Goal: Task Accomplishment & Management: Manage account settings

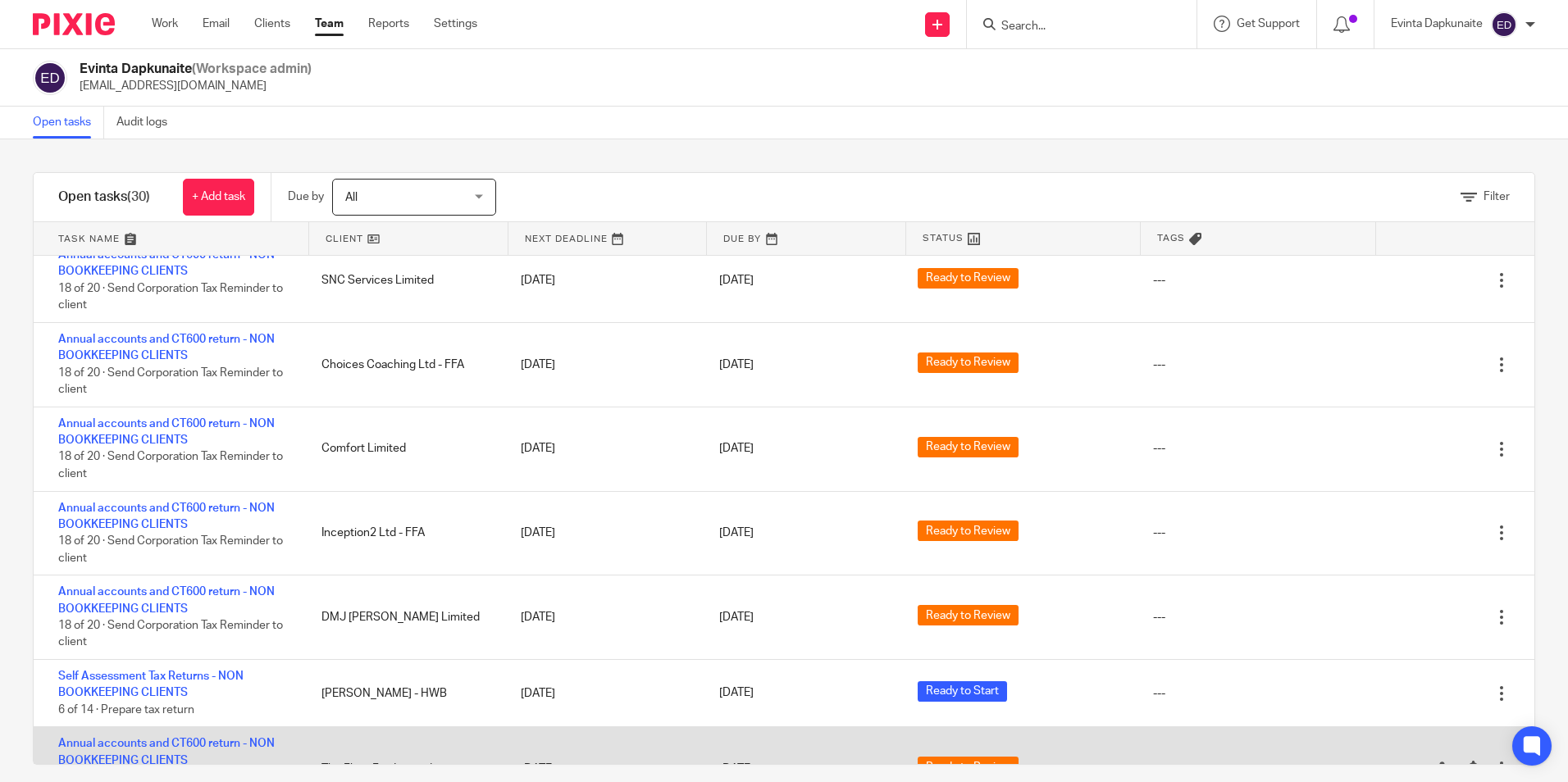
scroll to position [1364, 0]
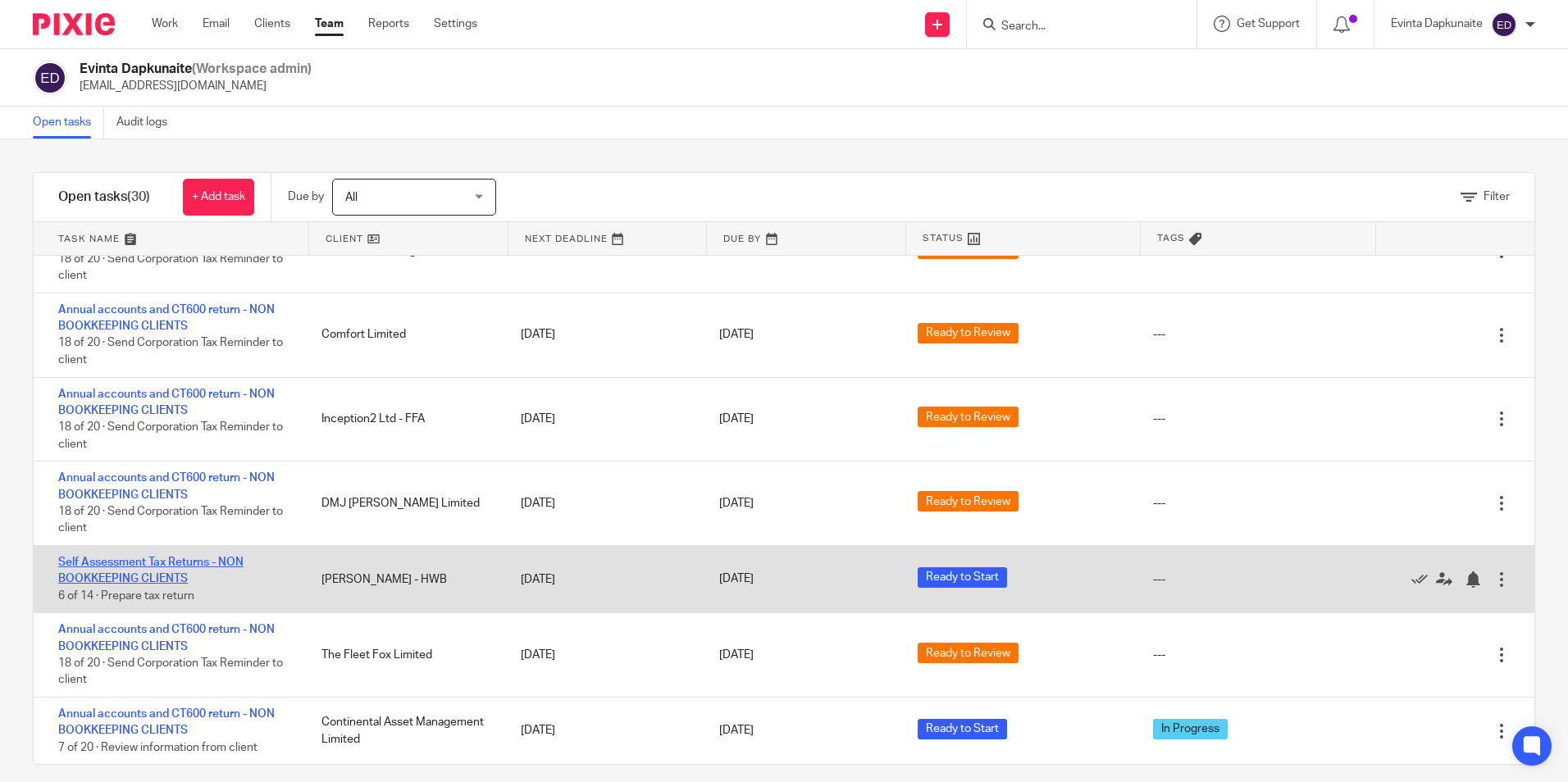
click at [165, 560] on link "Self Assessment Tax Returns - NON BOOKKEEPING CLIENTS" at bounding box center [151, 571] width 185 height 28
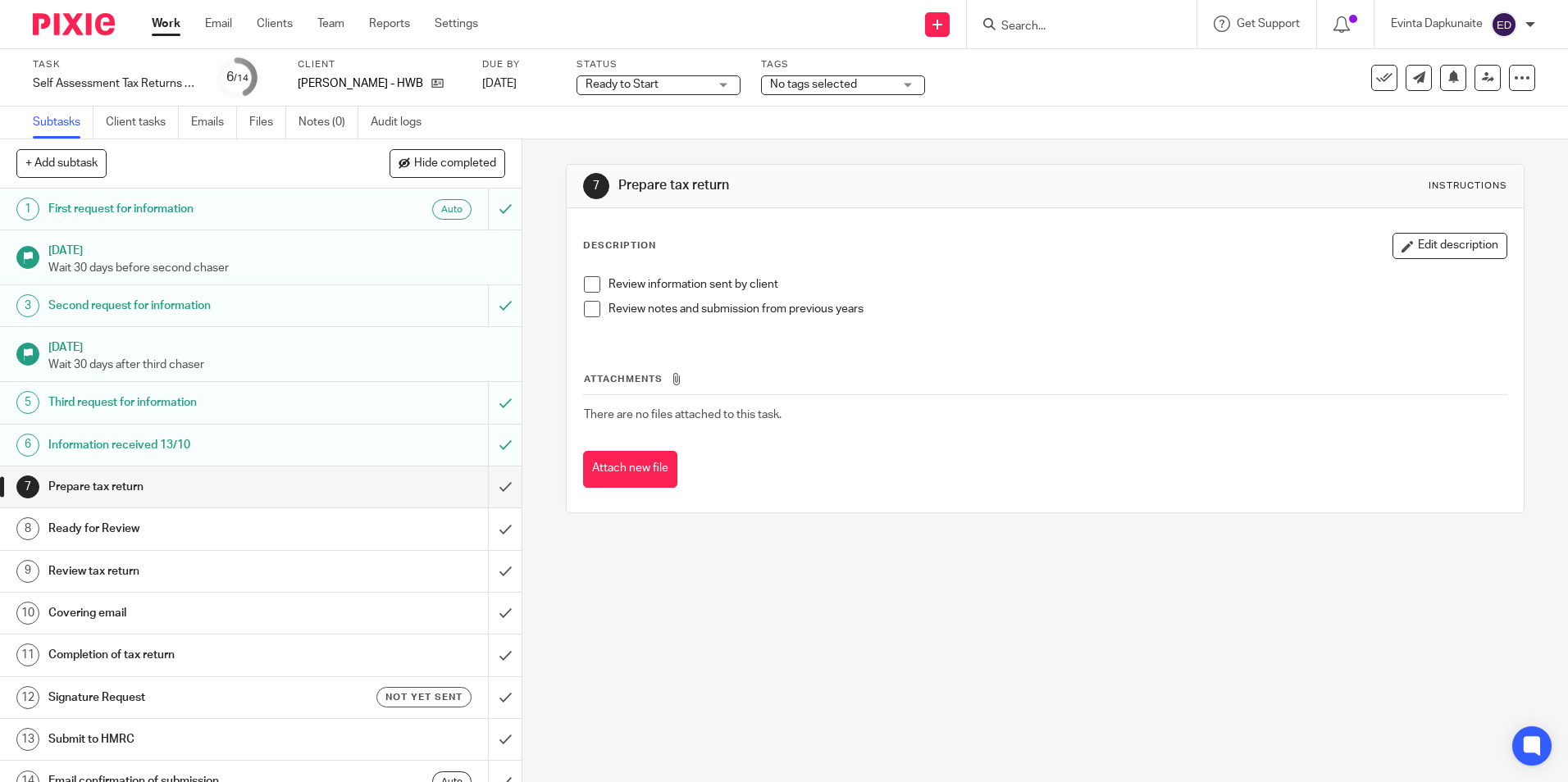
click at [707, 98] on div "Task Self Assessment Tax Returns - NON BOOKKEEPING CLIENTS Save Self Assessment…" at bounding box center [784, 78] width 1568 height 58
click at [699, 90] on span "Ready to Start" at bounding box center [646, 84] width 123 height 17
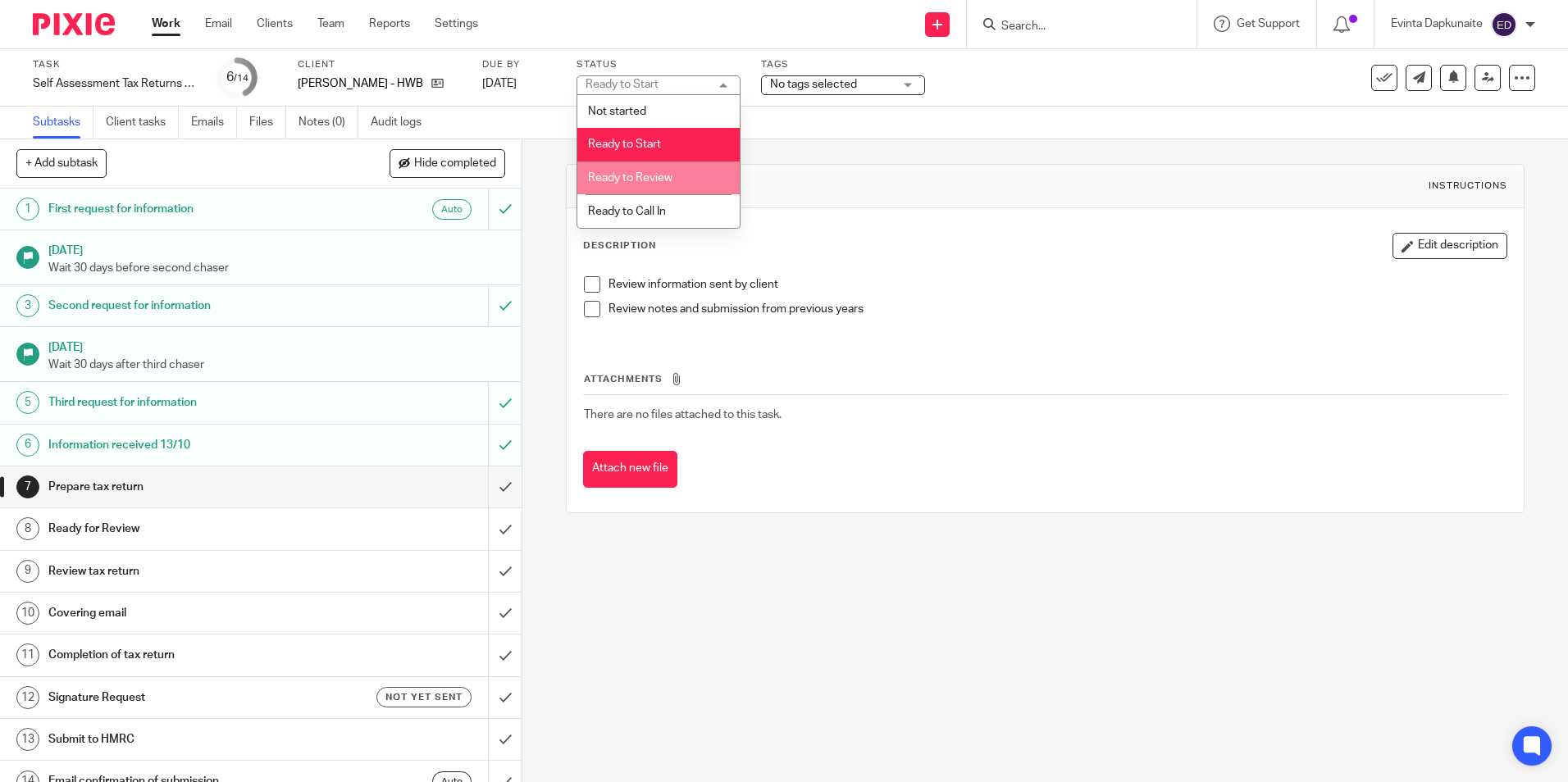
click at [682, 173] on li "Ready to Review" at bounding box center [658, 178] width 163 height 33
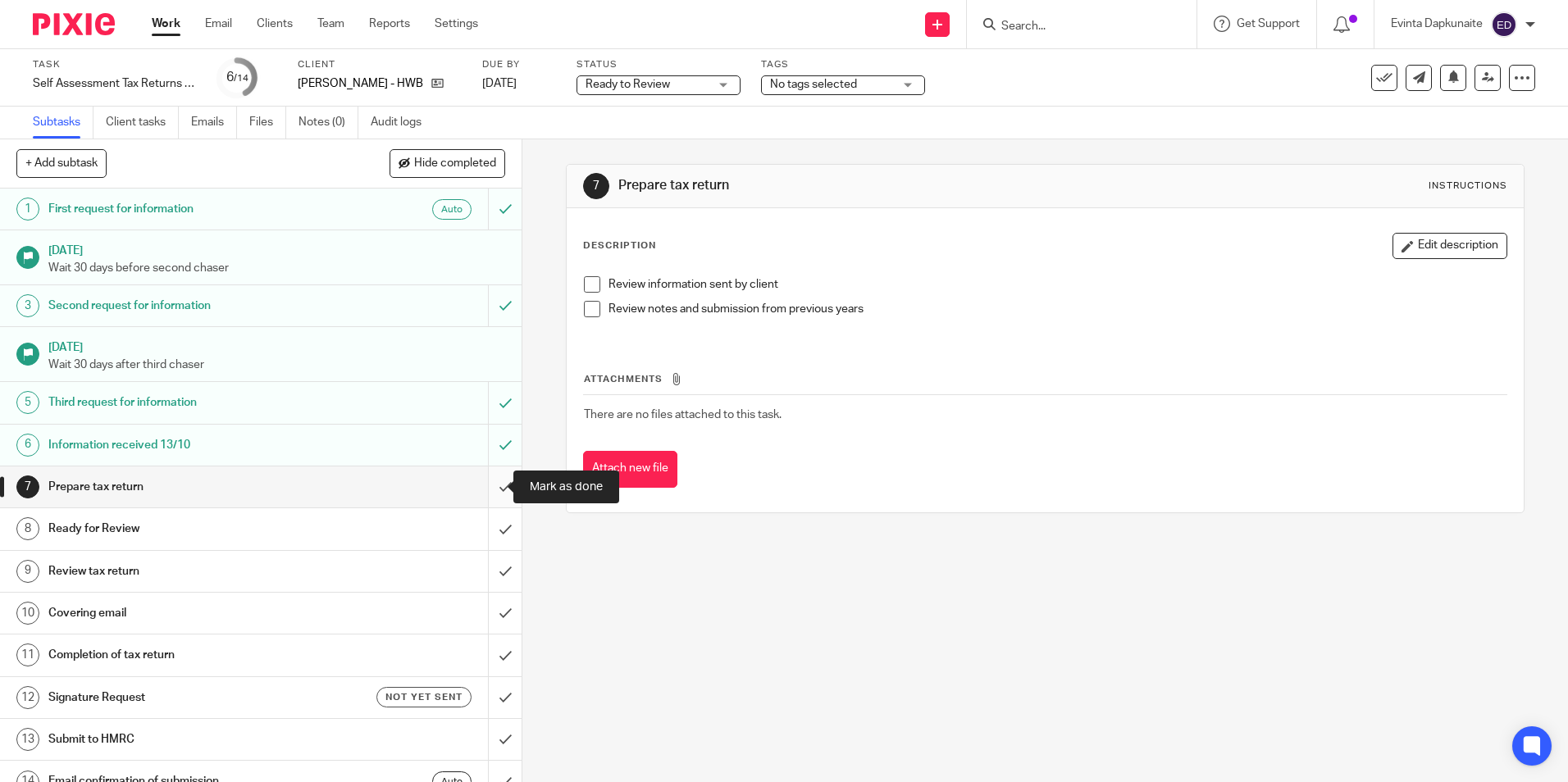
click at [496, 480] on input "submit" at bounding box center [261, 487] width 521 height 41
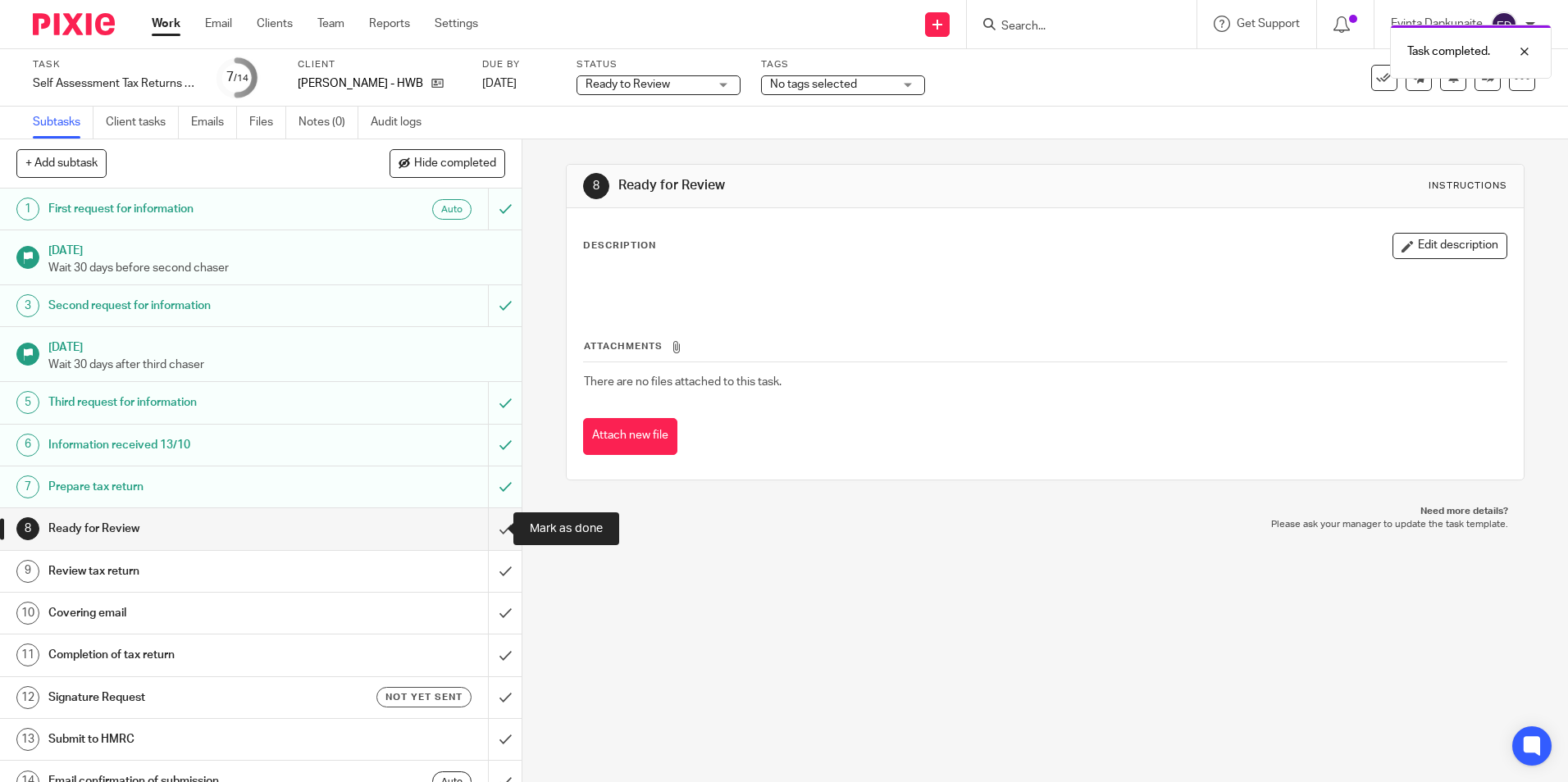
drag, startPoint x: 484, startPoint y: 538, endPoint x: 539, endPoint y: 521, distance: 57.6
click at [484, 538] on input "submit" at bounding box center [261, 529] width 521 height 41
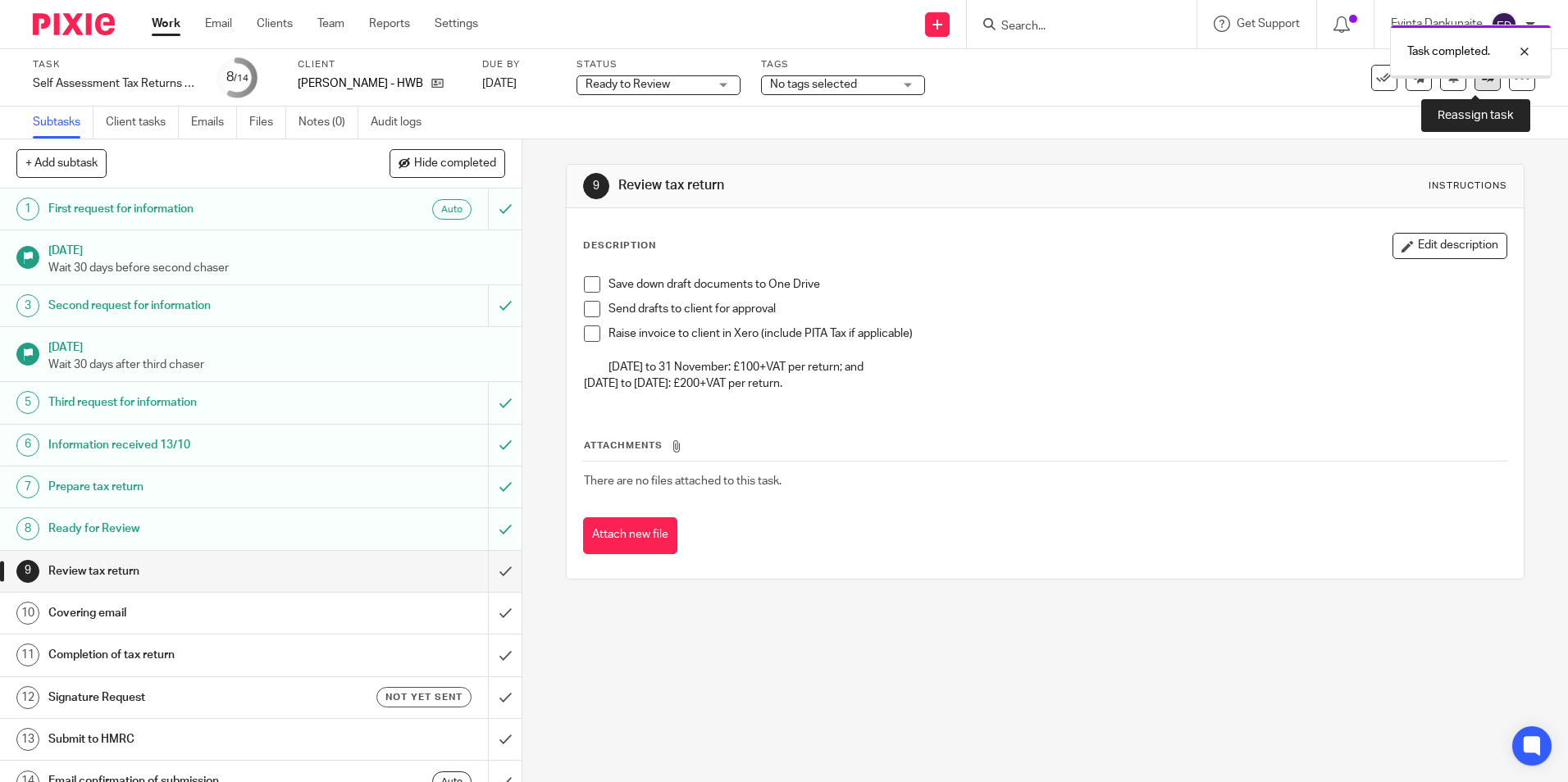
click at [1483, 81] on icon at bounding box center [1489, 77] width 13 height 13
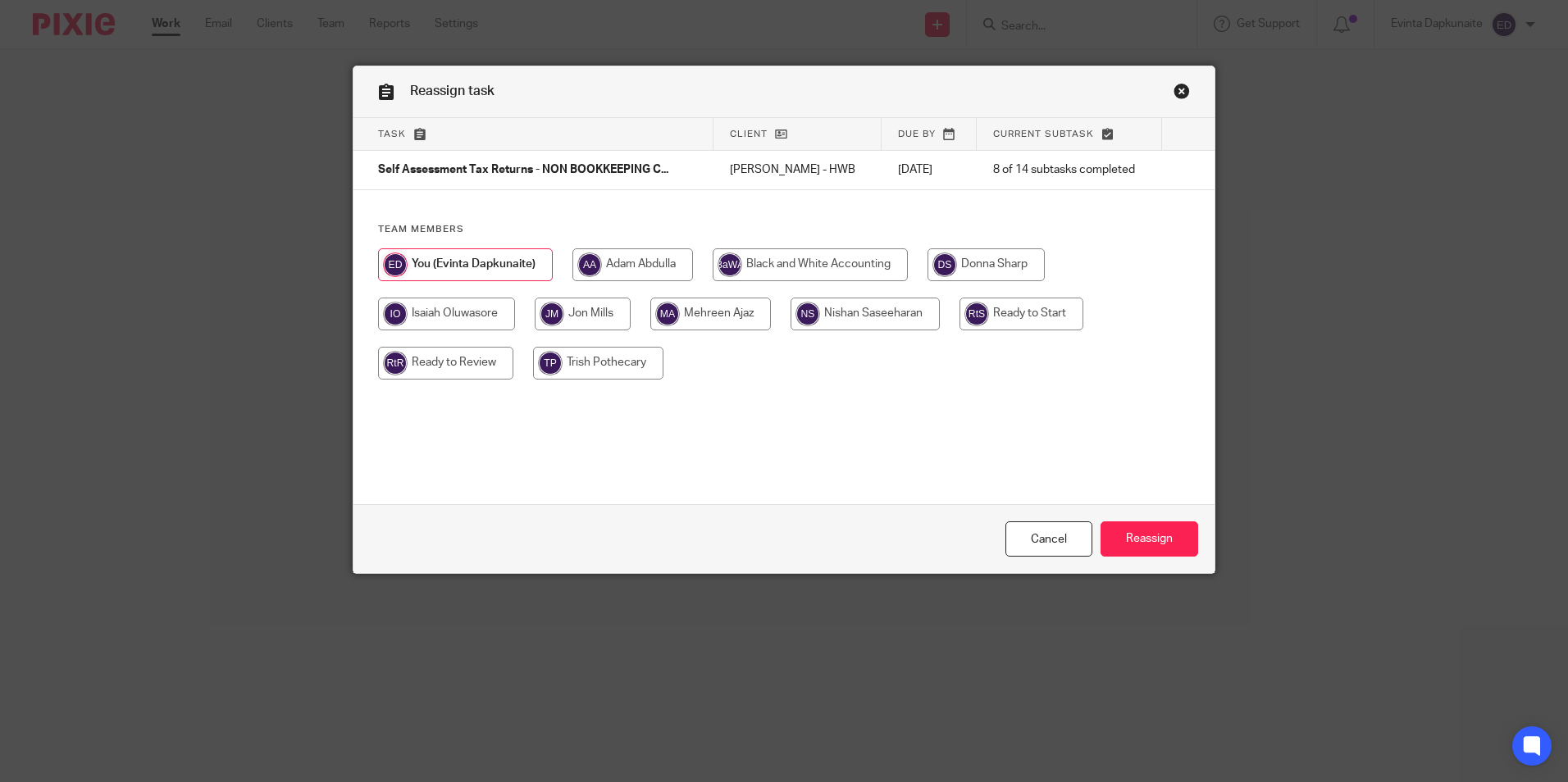
click at [452, 361] on input "radio" at bounding box center [446, 363] width 136 height 32
radio input "true"
click at [1167, 537] on input "Reassign" at bounding box center [1149, 538] width 98 height 35
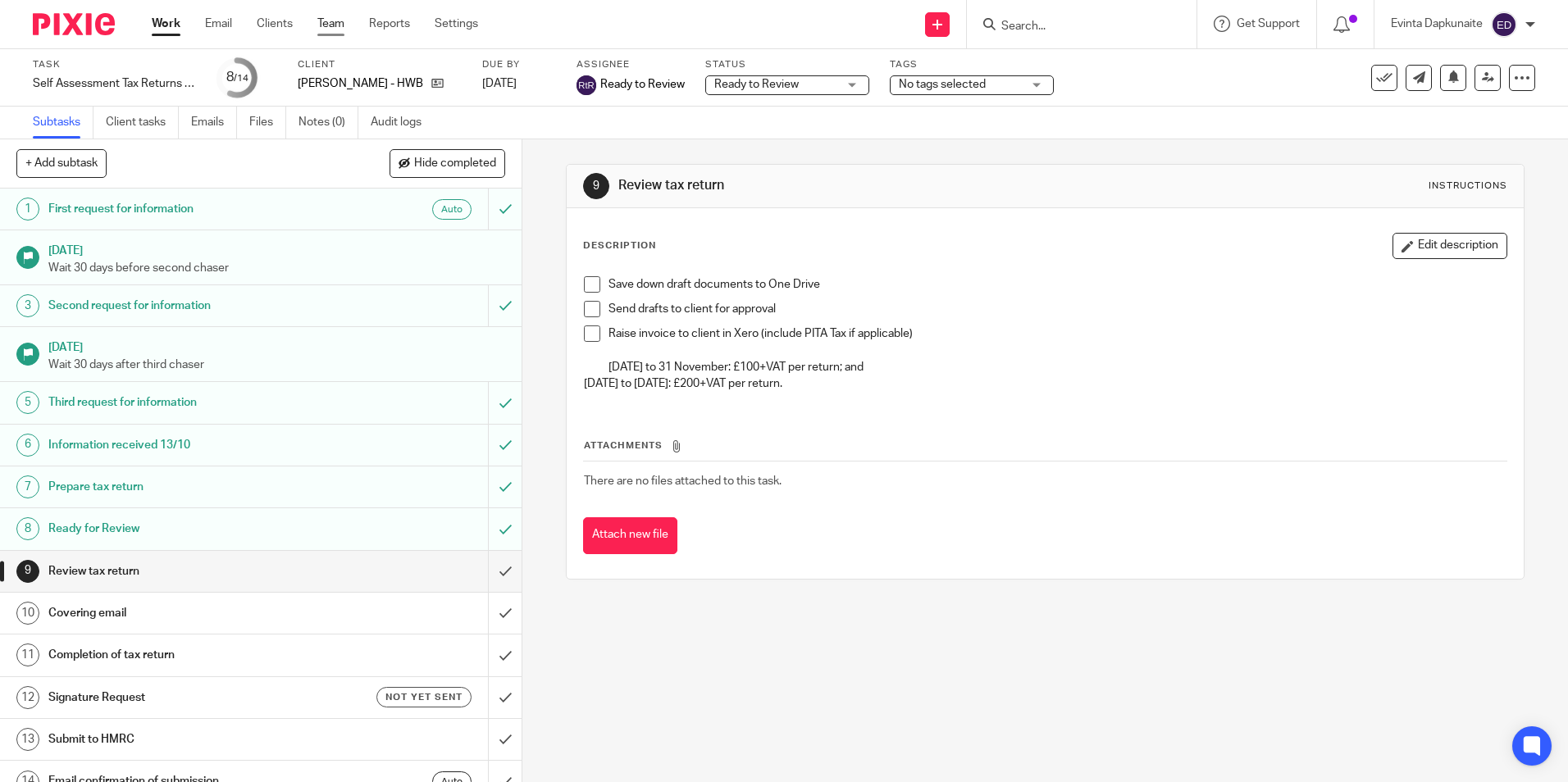
click at [339, 19] on link "Team" at bounding box center [331, 23] width 27 height 16
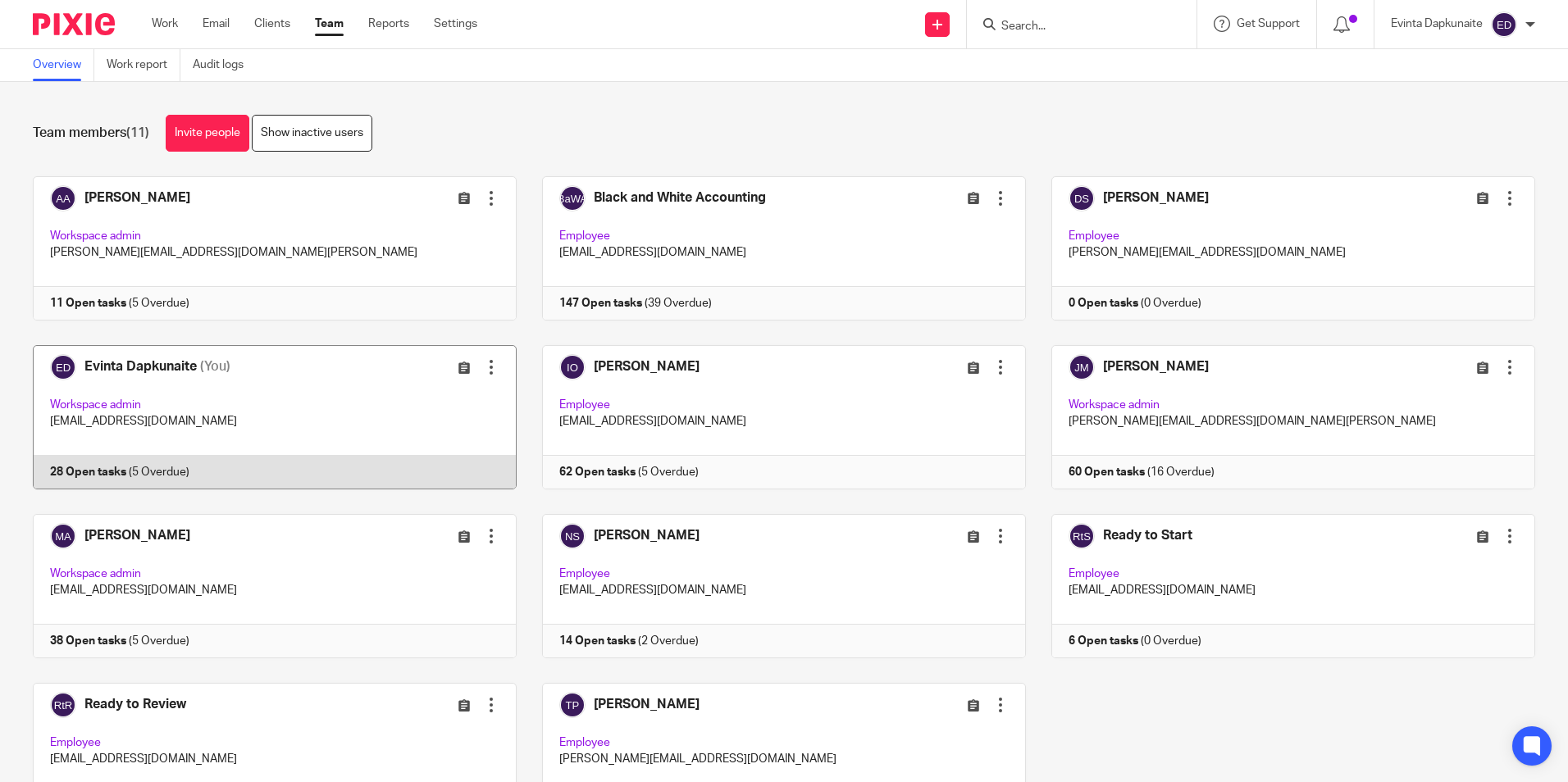
click at [225, 407] on link at bounding box center [262, 417] width 510 height 145
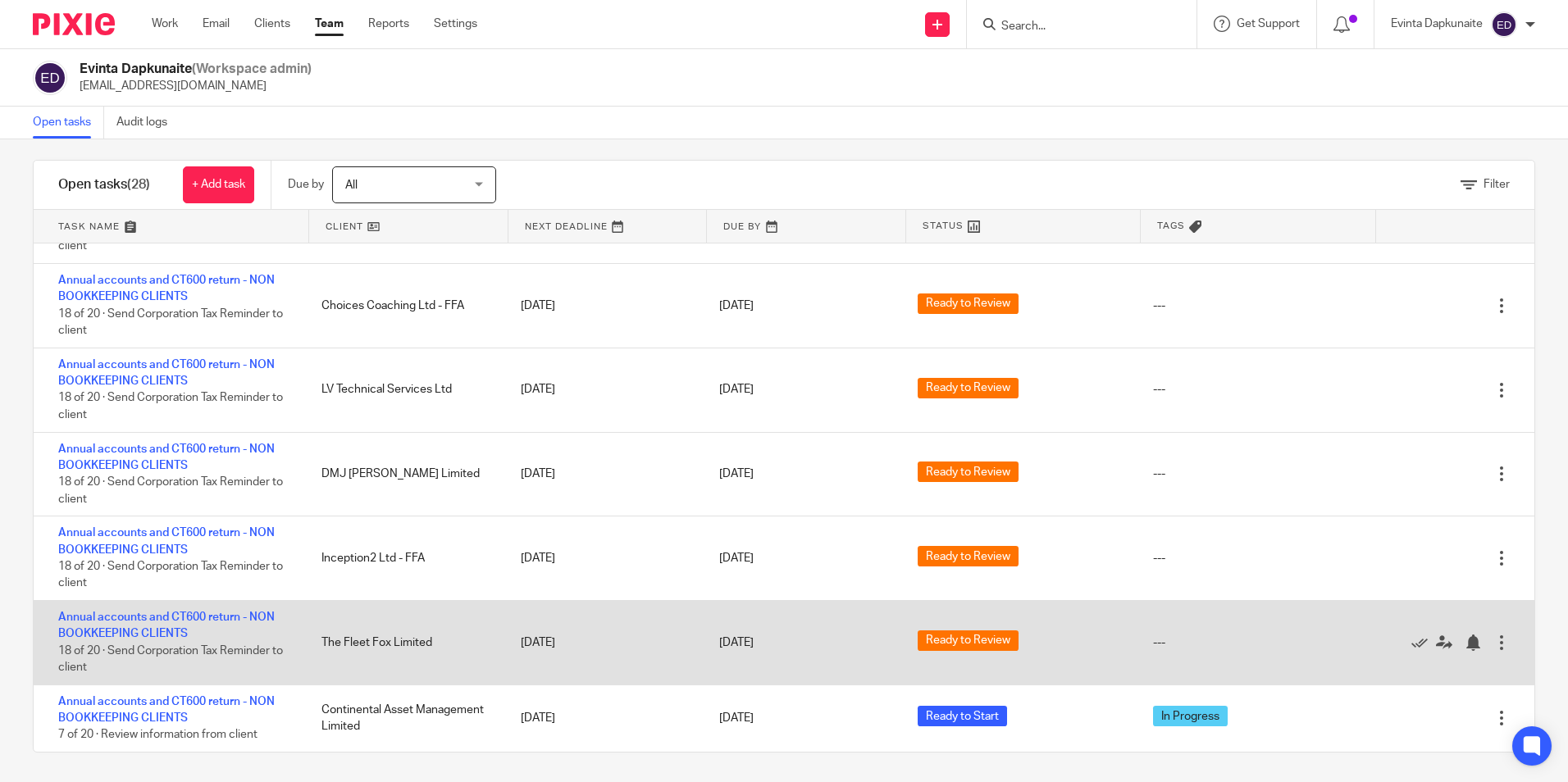
scroll to position [15, 0]
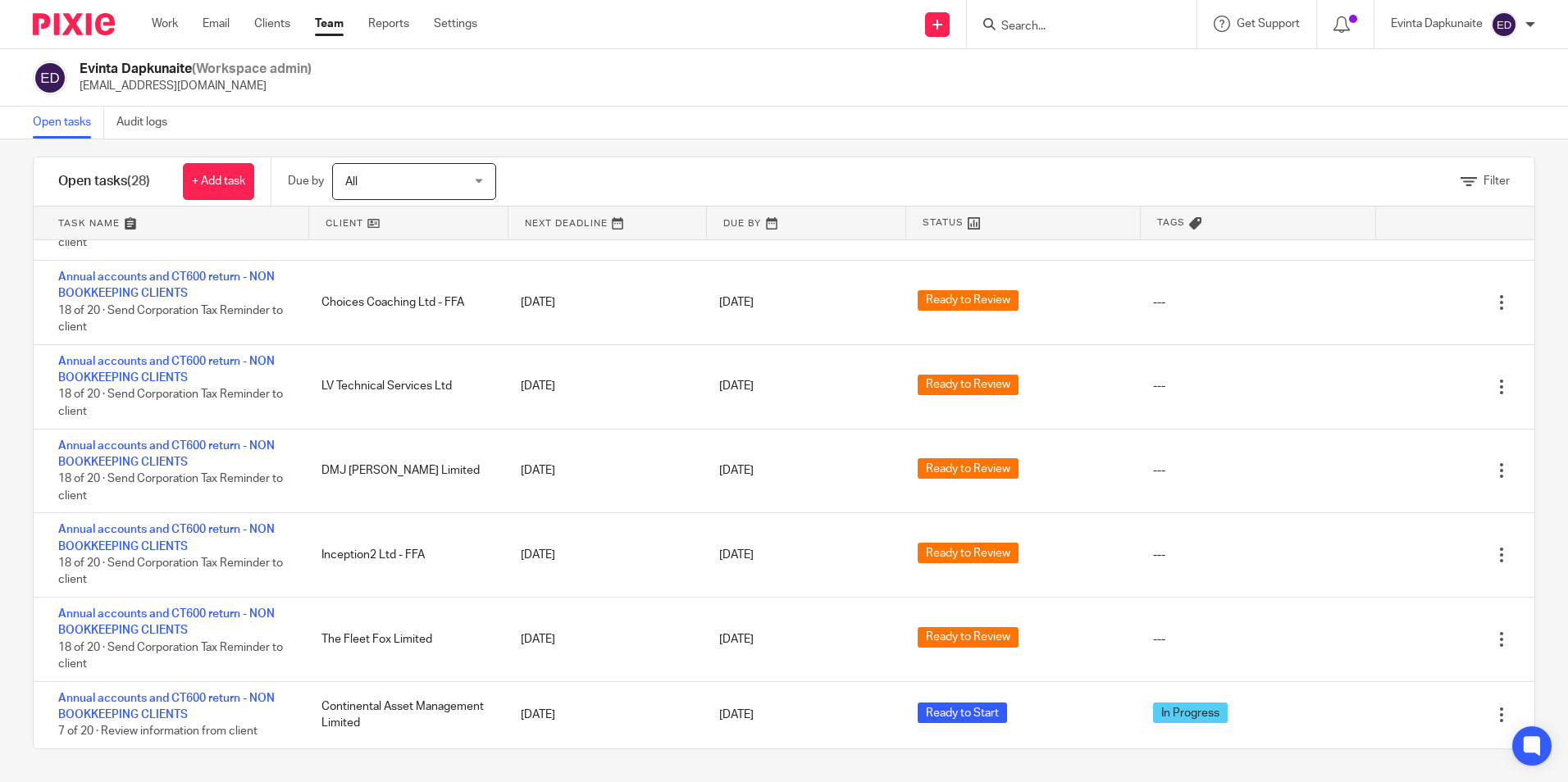
click at [1091, 23] on input "Search" at bounding box center [1074, 27] width 147 height 14
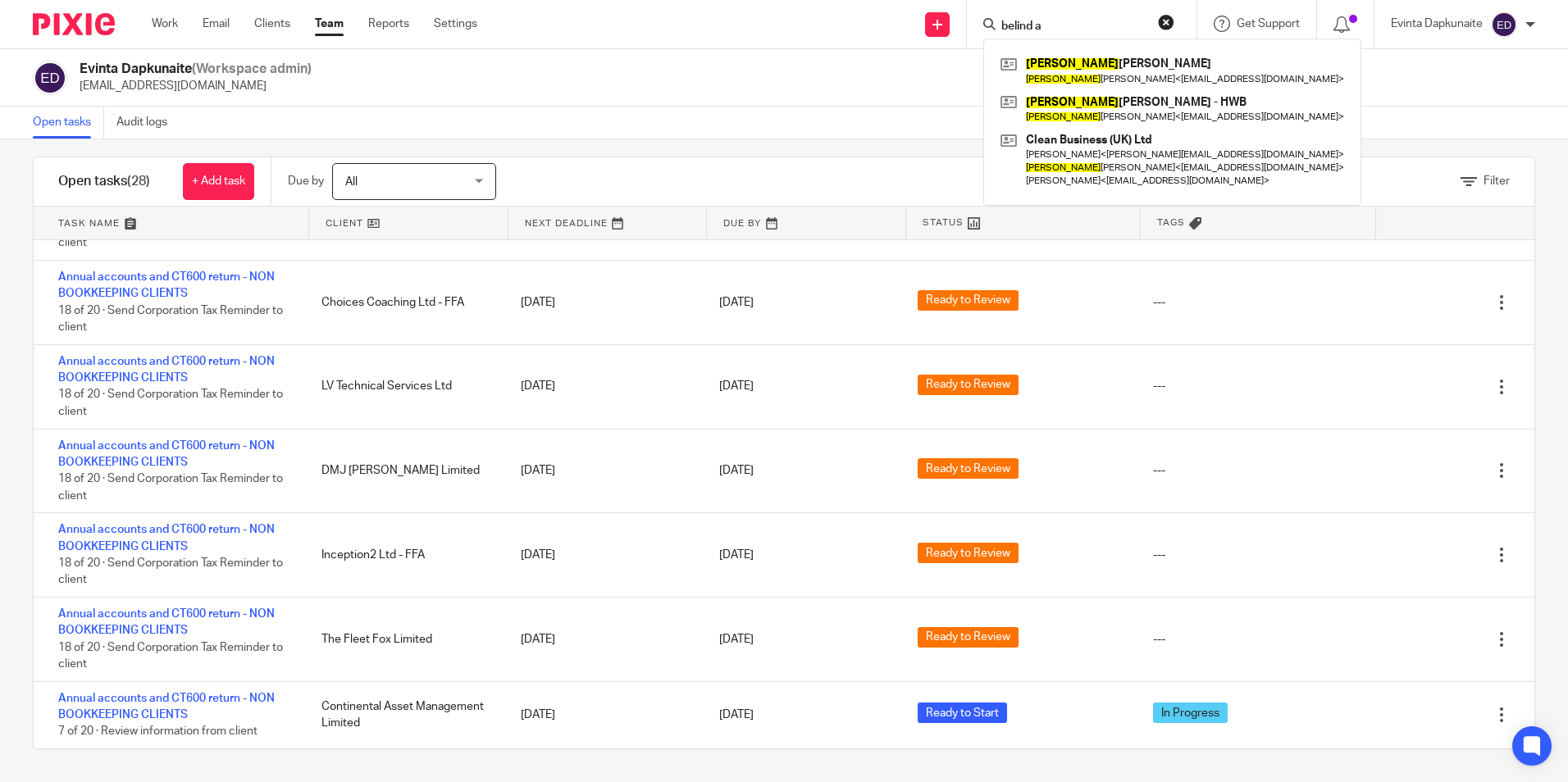
type input "belind a"
drag, startPoint x: 1050, startPoint y: 31, endPoint x: 871, endPoint y: 30, distance: 179.0
click at [873, 31] on div "Send new email Create task Add client Request signature belind a Belinda Baker …" at bounding box center [1035, 24] width 1066 height 49
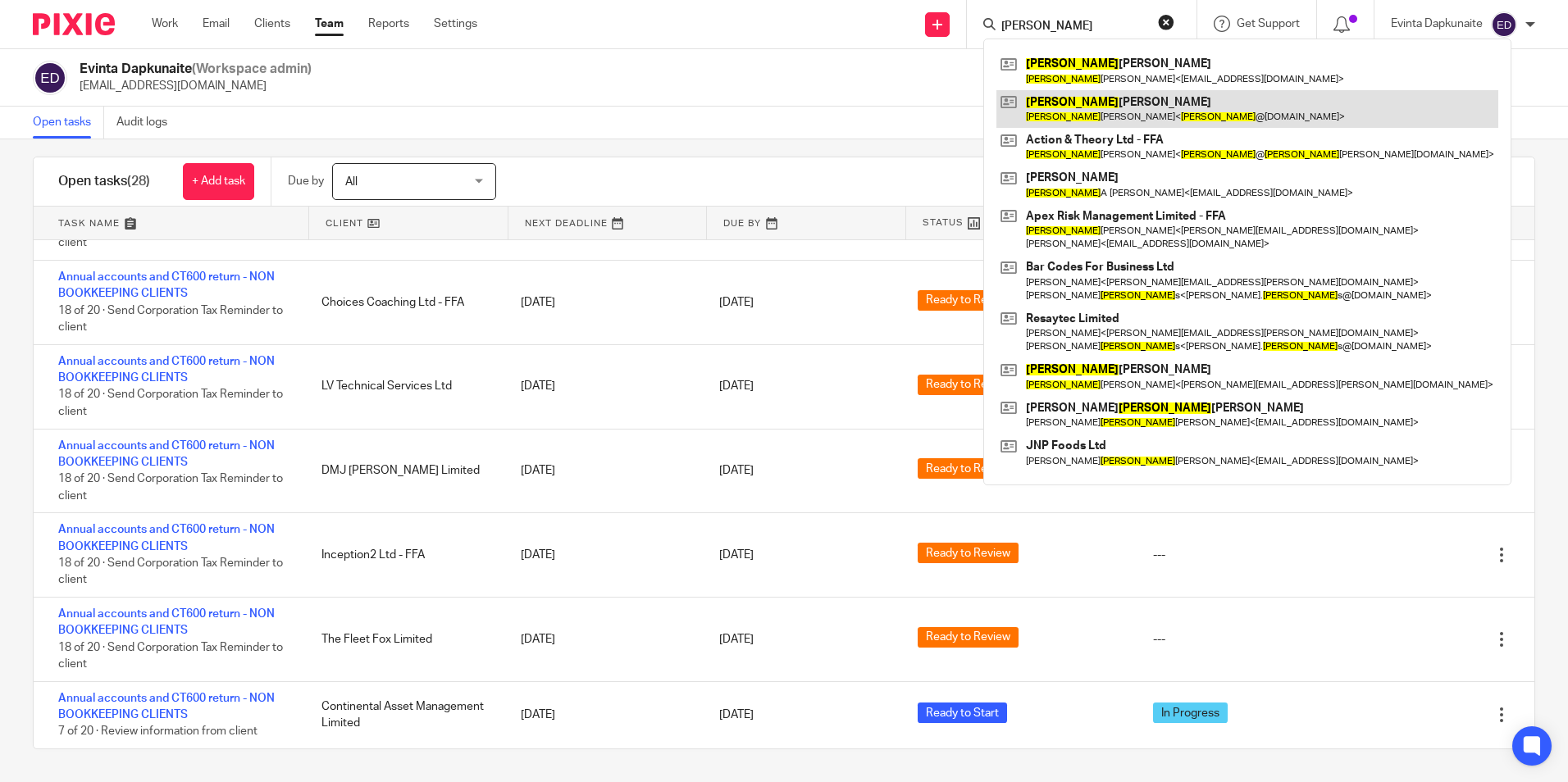
type input "phillip"
click at [1083, 94] on link at bounding box center [1248, 109] width 502 height 38
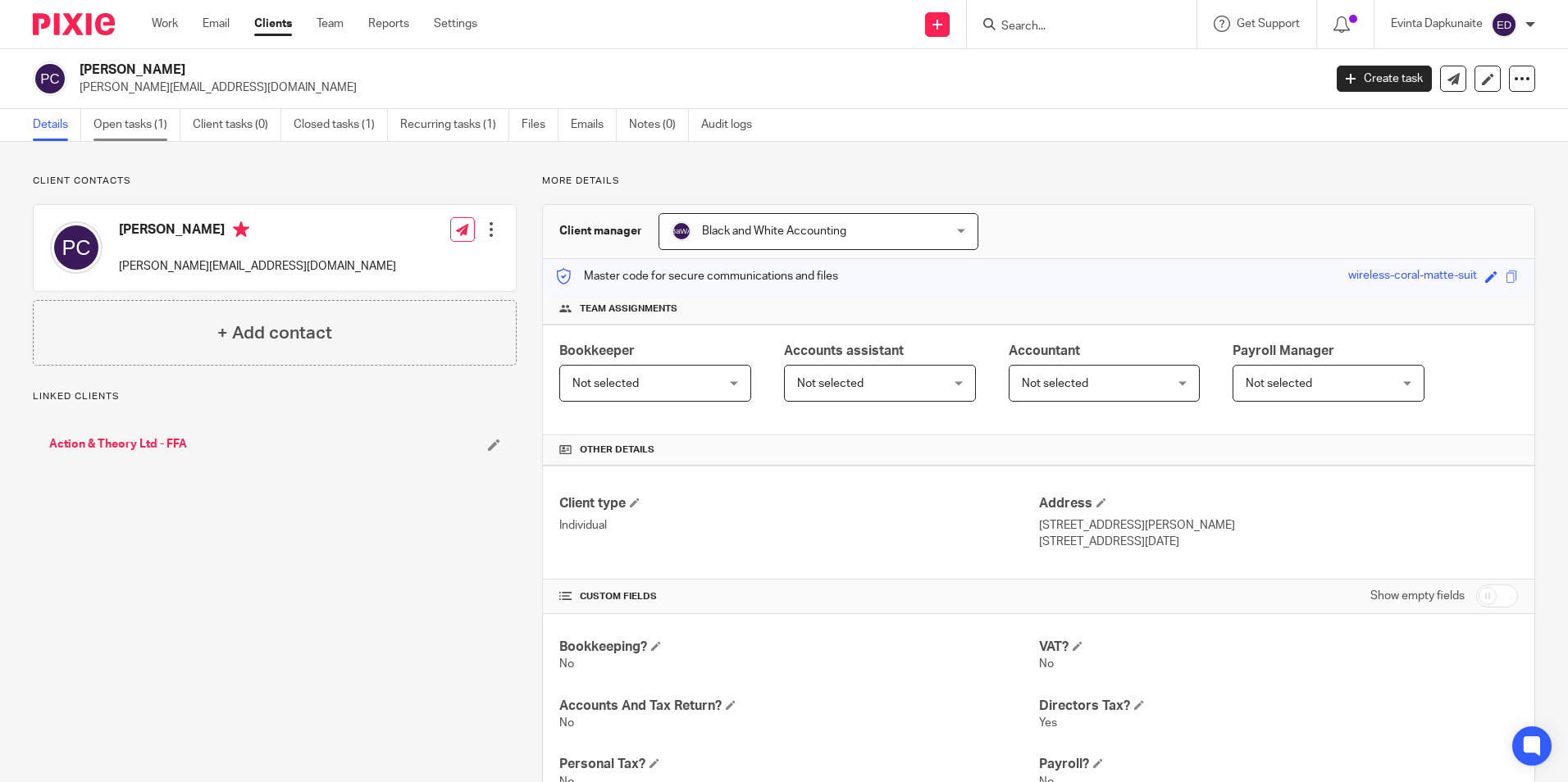
click at [127, 121] on link "Open tasks (1)" at bounding box center [137, 125] width 87 height 32
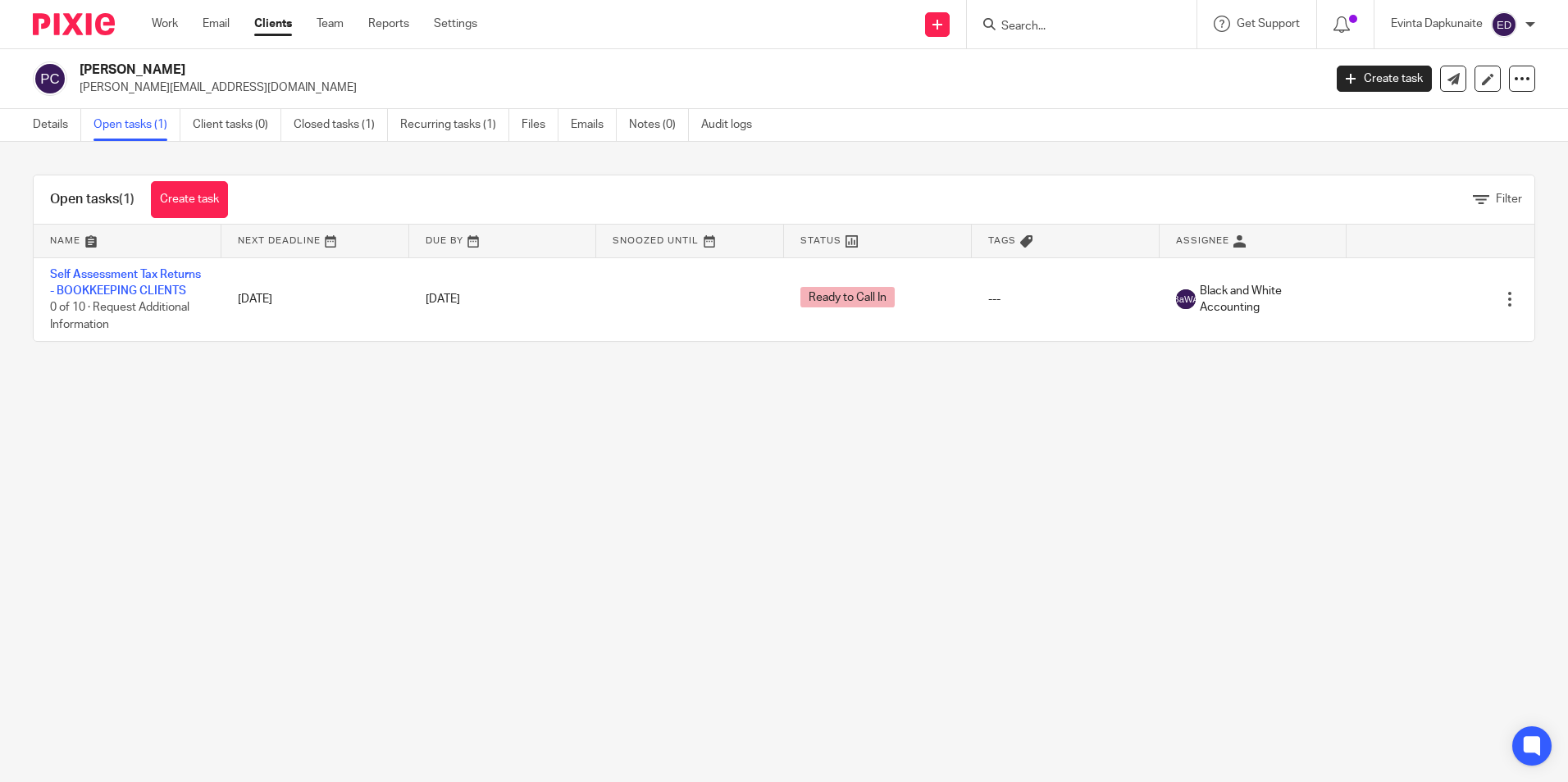
click at [1044, 18] on form at bounding box center [1087, 24] width 174 height 21
click at [1042, 22] on input "Search" at bounding box center [1074, 27] width 147 height 14
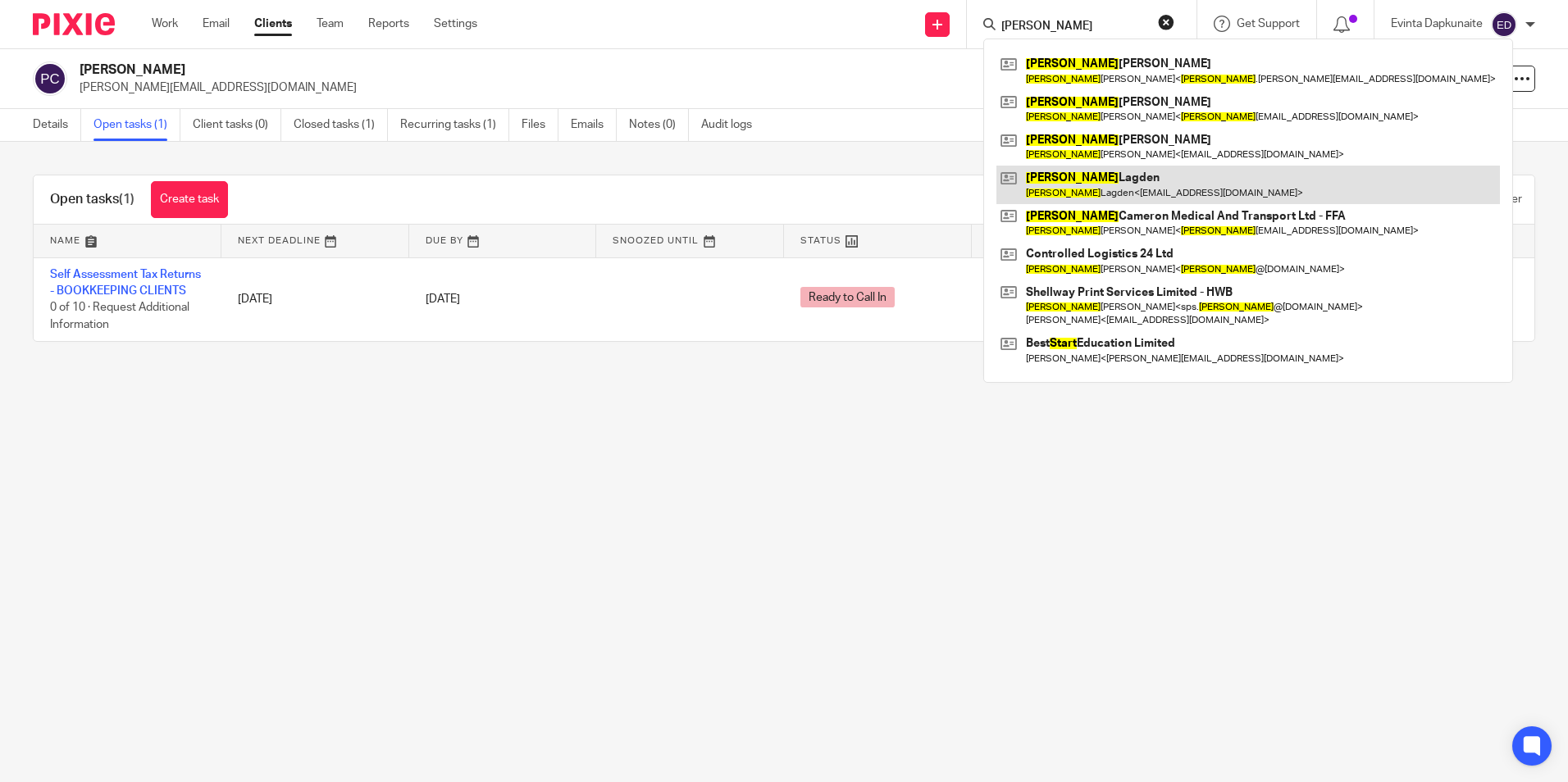
type input "stuart"
click at [1093, 177] on link at bounding box center [1249, 184] width 503 height 38
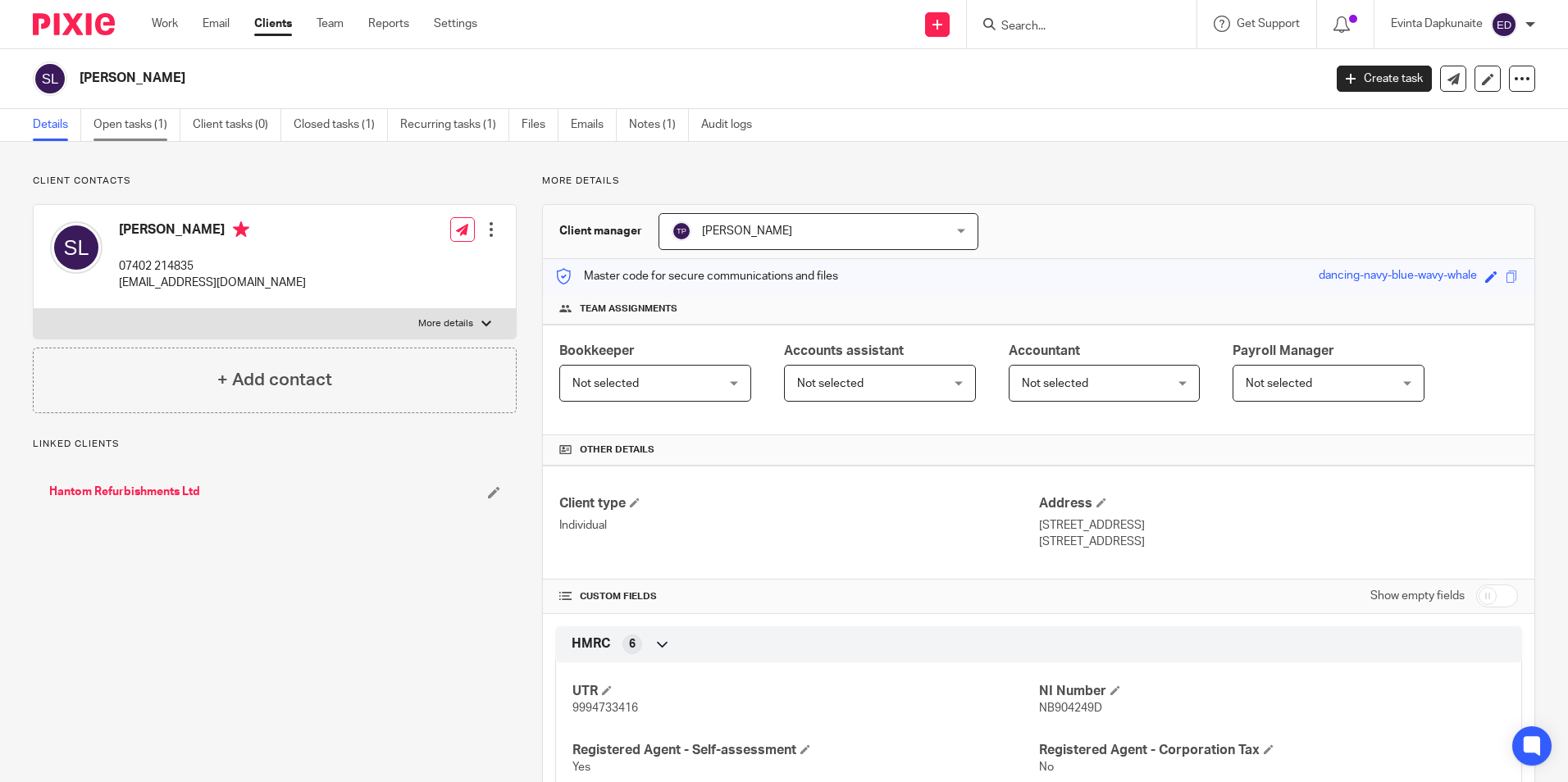
click at [127, 131] on link "Open tasks (1)" at bounding box center [137, 125] width 87 height 32
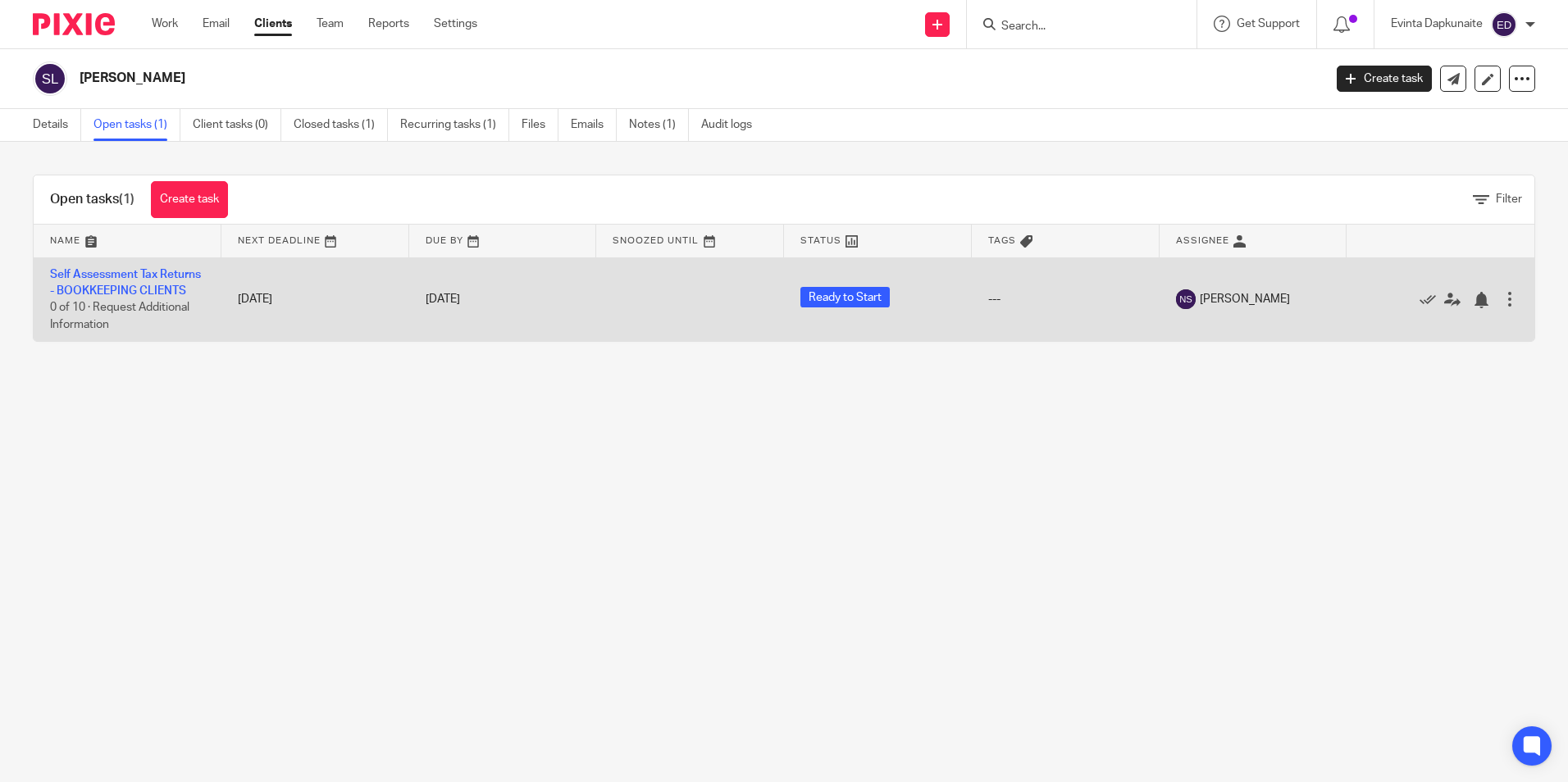
drag, startPoint x: 1186, startPoint y: 304, endPoint x: 1278, endPoint y: 307, distance: 92.0
click at [1278, 307] on span "[PERSON_NAME]" at bounding box center [1245, 299] width 90 height 16
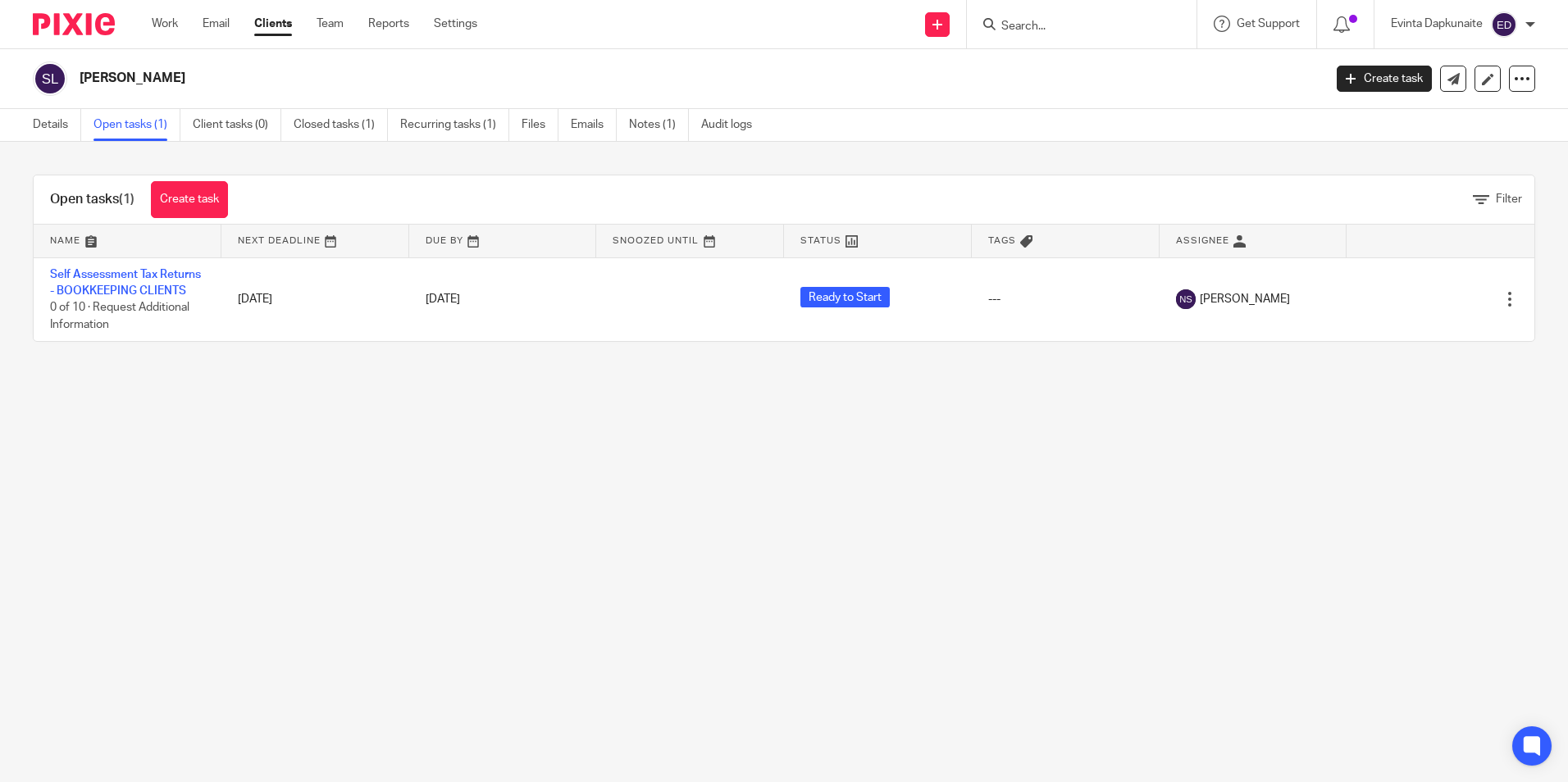
click at [1070, 23] on input "Search" at bounding box center [1074, 27] width 147 height 14
type input "john mor"
click at [1052, 76] on link at bounding box center [1099, 63] width 203 height 24
click at [1065, 69] on link at bounding box center [1099, 63] width 203 height 24
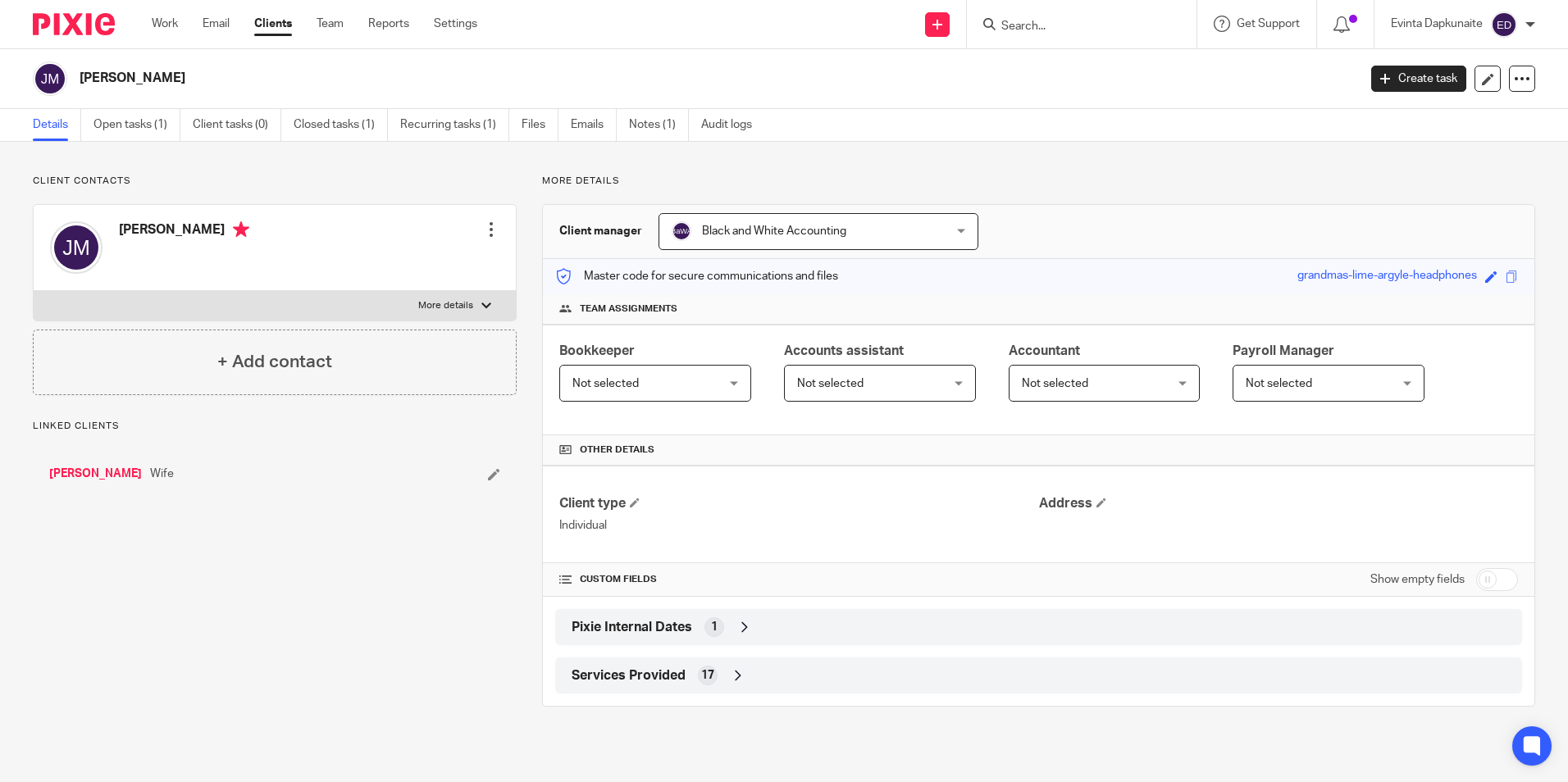
click at [268, 296] on div "[PERSON_NAME] Edit contact Create client from contact Export data Delete contac…" at bounding box center [274, 262] width 484 height 117
drag, startPoint x: 269, startPoint y: 296, endPoint x: 301, endPoint y: 298, distance: 32.1
click at [301, 298] on label "More details" at bounding box center [274, 306] width 482 height 30
click at [33, 291] on input "More details" at bounding box center [32, 290] width 1 height 1
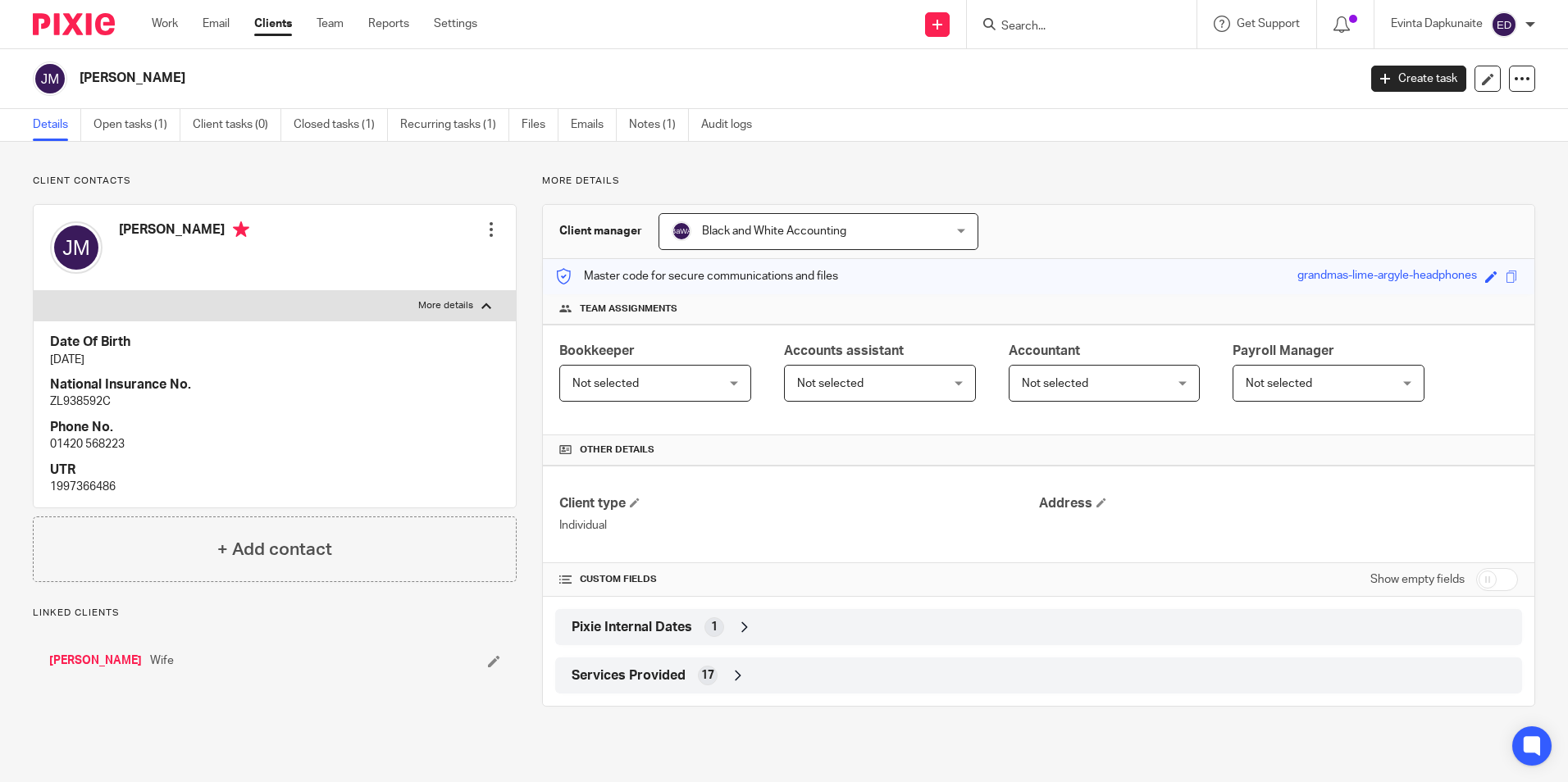
click at [299, 298] on label "More details" at bounding box center [274, 306] width 482 height 30
click at [33, 291] on input "More details" at bounding box center [32, 290] width 1 height 1
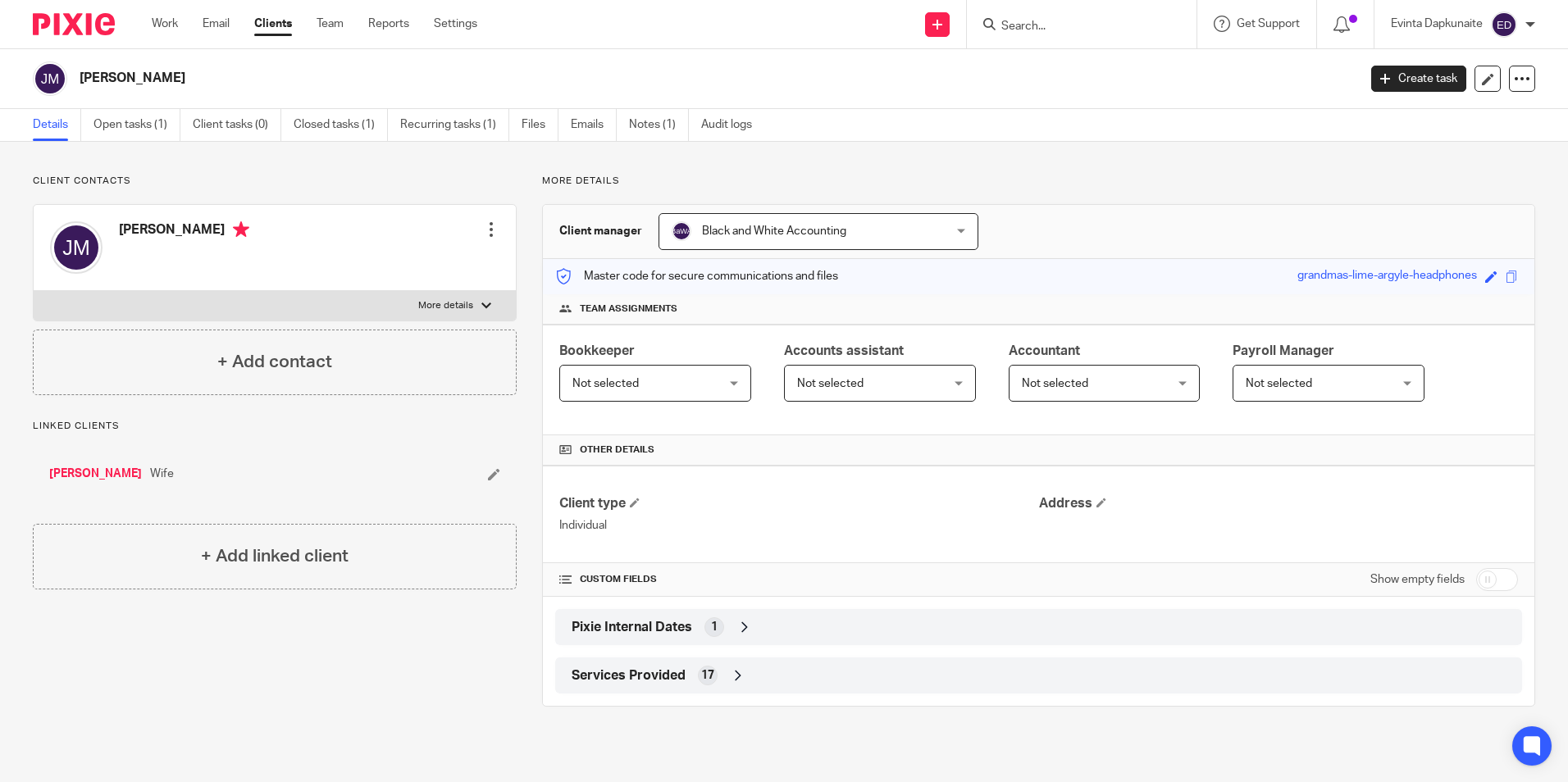
drag, startPoint x: 299, startPoint y: 298, endPoint x: 260, endPoint y: 292, distance: 39.5
click at [260, 292] on label "More details" at bounding box center [274, 306] width 482 height 30
click at [33, 291] on input "More details" at bounding box center [32, 290] width 1 height 1
checkbox input "true"
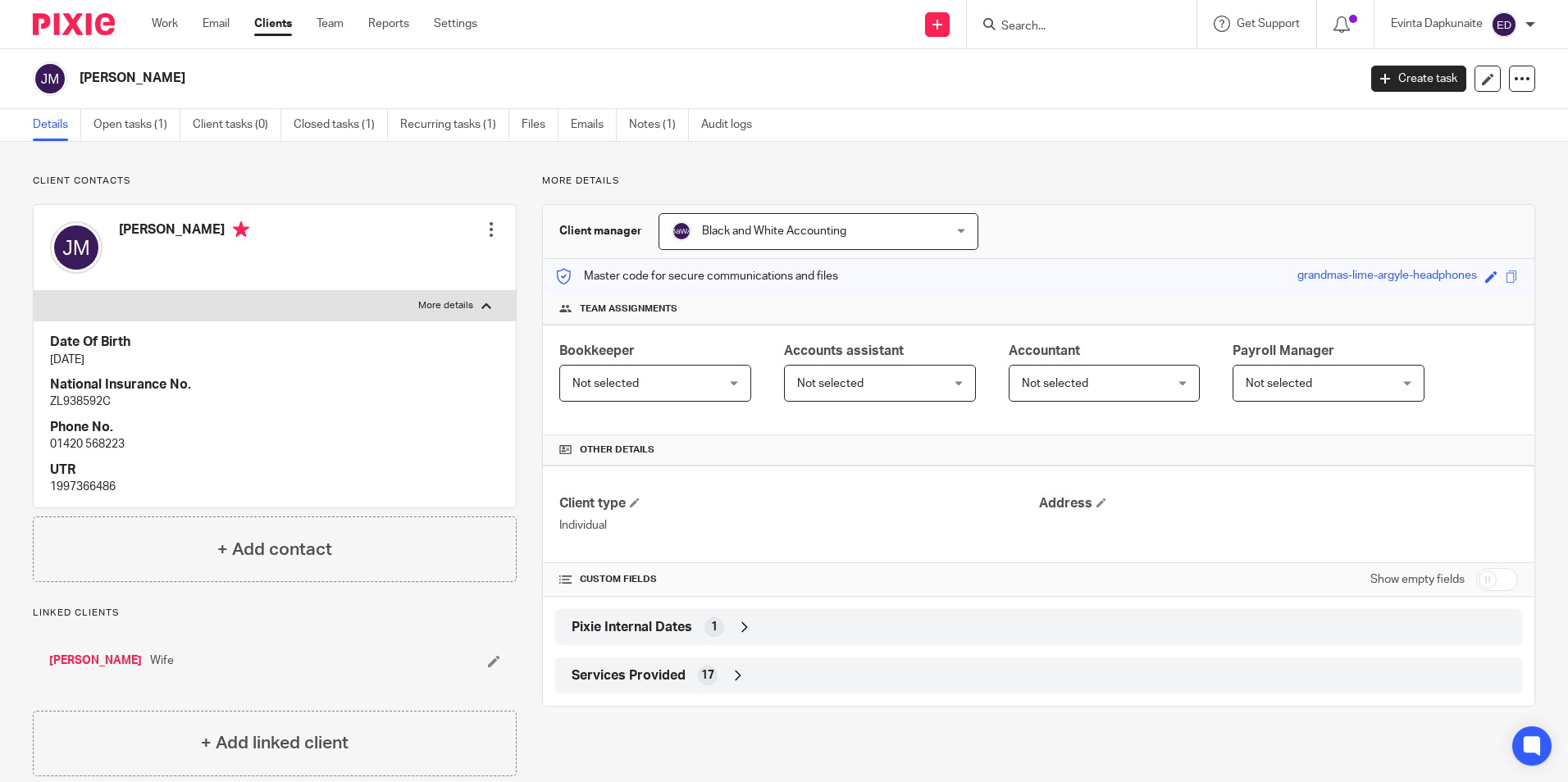
drag, startPoint x: 77, startPoint y: 355, endPoint x: 102, endPoint y: 355, distance: 25.0
click at [101, 355] on p "[DATE]" at bounding box center [275, 360] width 450 height 16
click at [107, 358] on p "[DATE]" at bounding box center [275, 360] width 450 height 16
click at [116, 363] on p "[DATE]" at bounding box center [275, 360] width 450 height 16
click at [96, 660] on link "[PERSON_NAME]" at bounding box center [95, 661] width 93 height 16
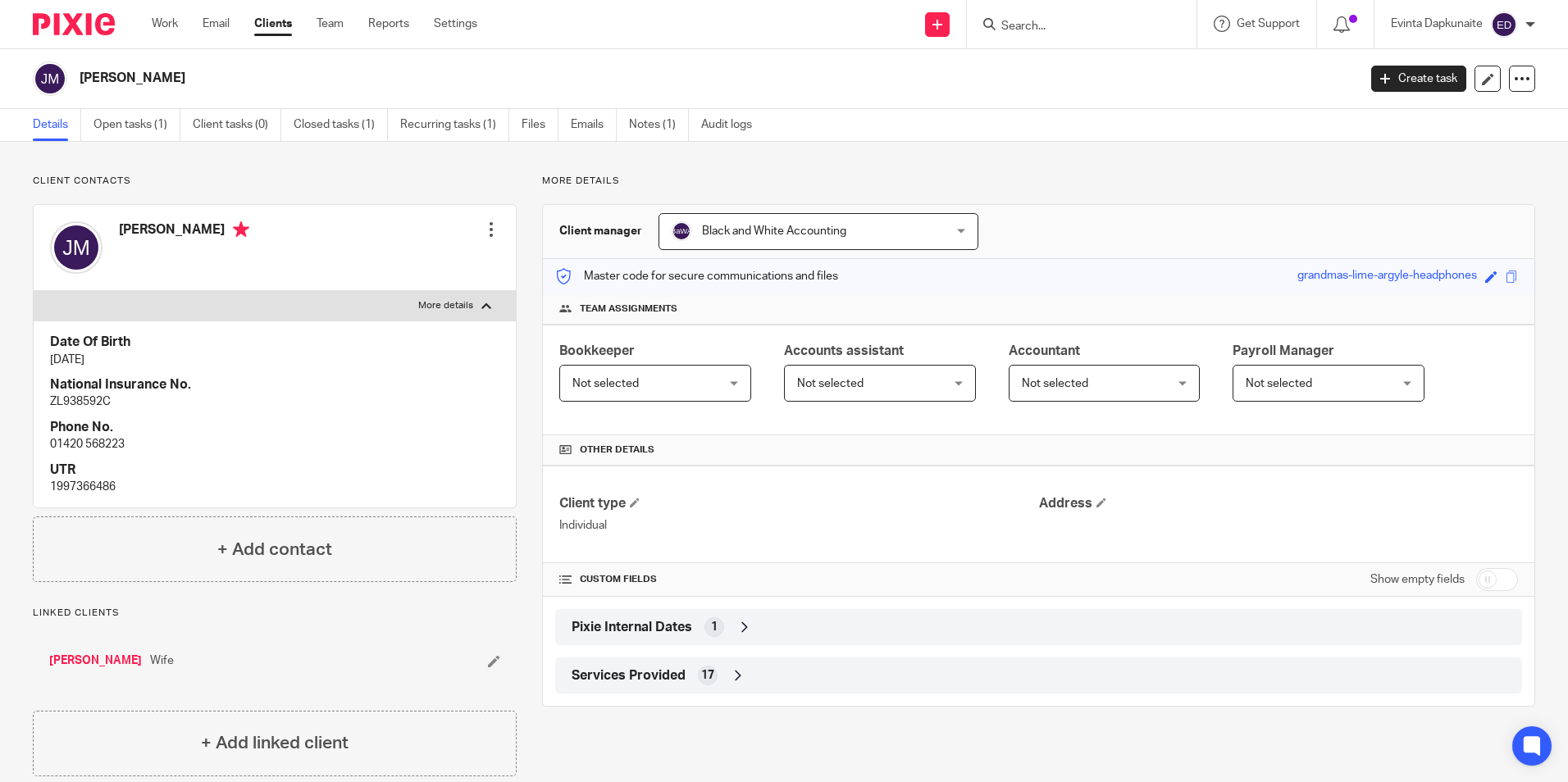
click at [96, 657] on link "[PERSON_NAME]" at bounding box center [95, 661] width 93 height 16
click at [90, 656] on link "[PERSON_NAME]" at bounding box center [95, 661] width 93 height 16
click at [82, 657] on link "[PERSON_NAME]" at bounding box center [95, 661] width 93 height 16
click at [77, 652] on div "Anne Morgan Wife" at bounding box center [274, 661] width 484 height 49
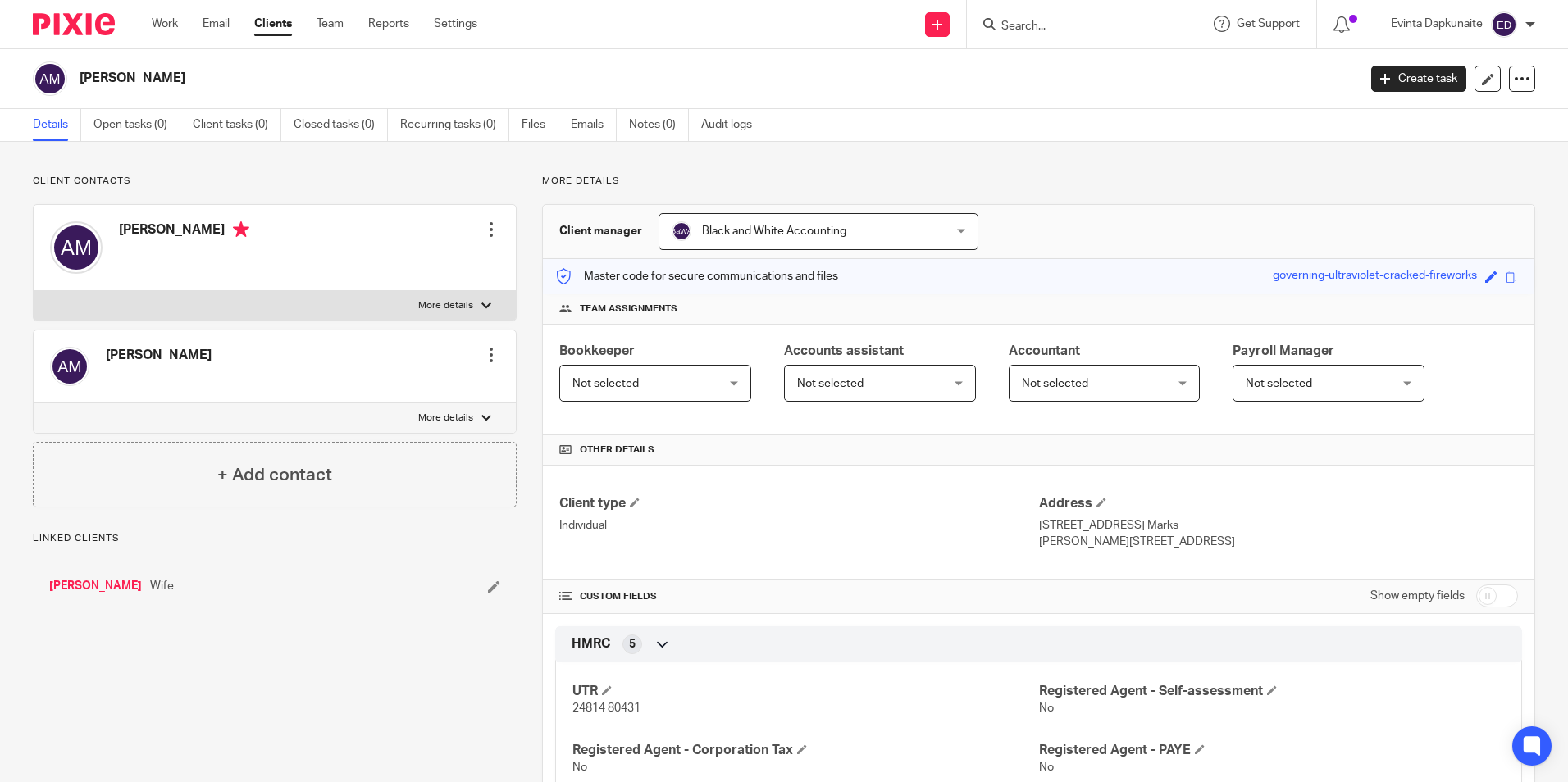
click at [296, 287] on div "Anne Morgan Edit contact Create client from contact Export data Delete contact" at bounding box center [274, 248] width 482 height 86
click at [354, 306] on label "More details" at bounding box center [274, 306] width 482 height 30
click at [33, 291] on input "More details" at bounding box center [32, 290] width 1 height 1
checkbox input "true"
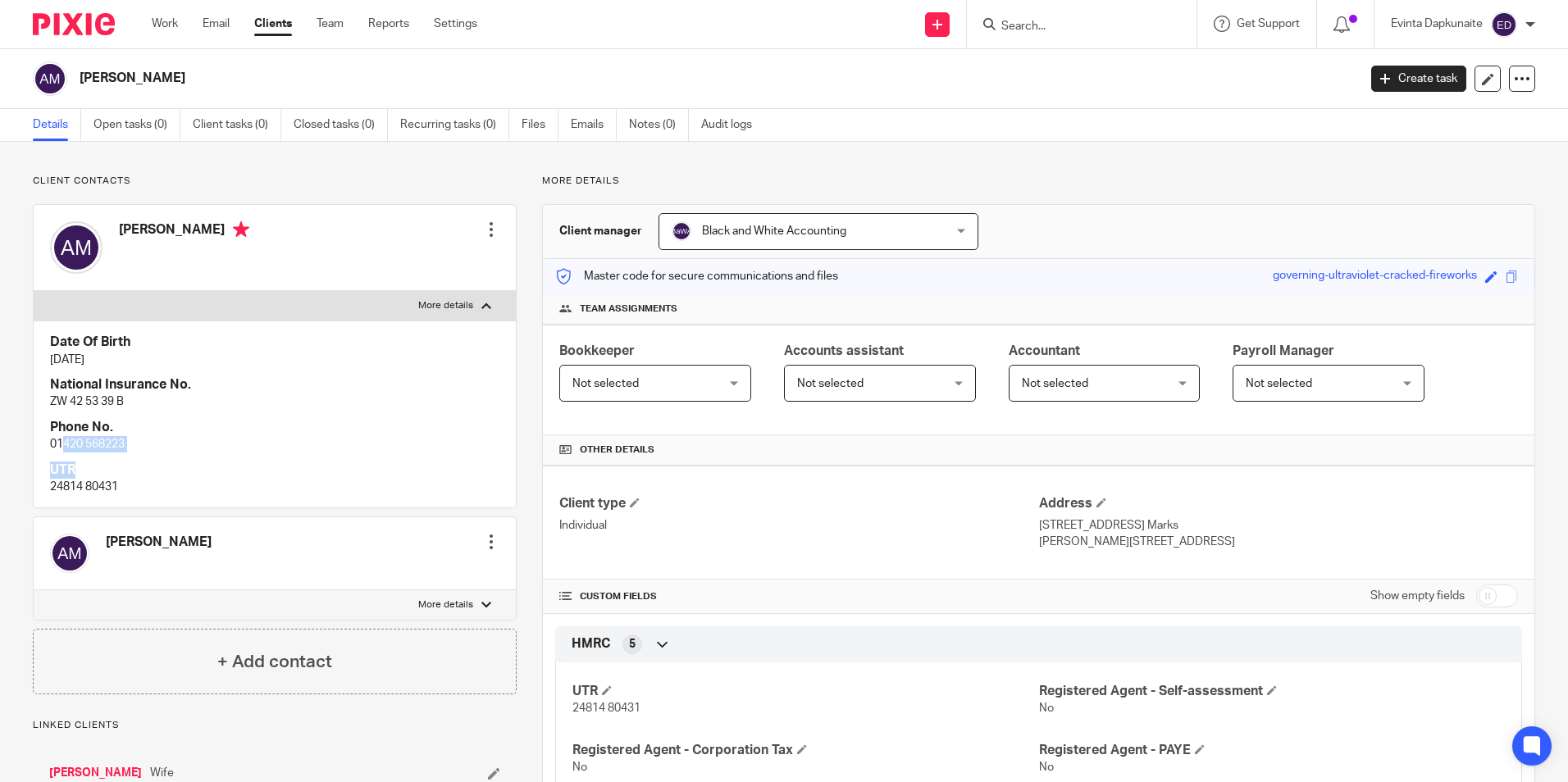
drag, startPoint x: 63, startPoint y: 458, endPoint x: 172, endPoint y: 461, distance: 109.0
click at [172, 461] on div "Date Of Birth 12 Jun 1942 National Insurance No. ZW 42 53 39 B Phone No. 01420 …" at bounding box center [274, 414] width 482 height 187
drag, startPoint x: 172, startPoint y: 461, endPoint x: 271, endPoint y: 413, distance: 110.0
click at [272, 413] on div "Date Of Birth 12 Jun 1942 National Insurance No. ZW 42 53 39 B Phone No. 01420 …" at bounding box center [274, 414] width 482 height 187
click at [85, 771] on link "[PERSON_NAME]" at bounding box center [95, 773] width 93 height 16
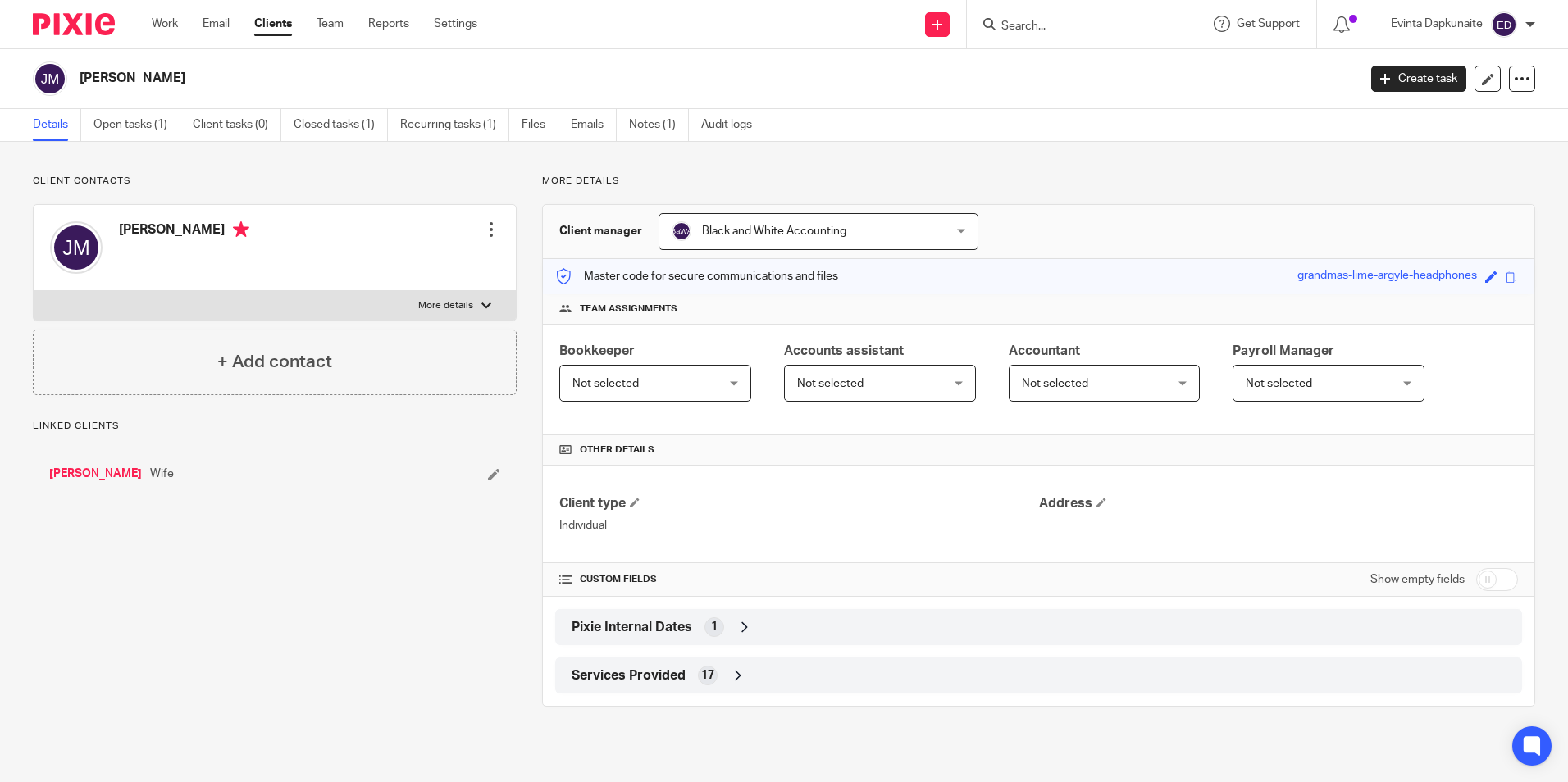
click at [231, 301] on label "More details" at bounding box center [274, 306] width 482 height 30
click at [33, 291] on input "More details" at bounding box center [32, 290] width 1 height 1
checkbox input "true"
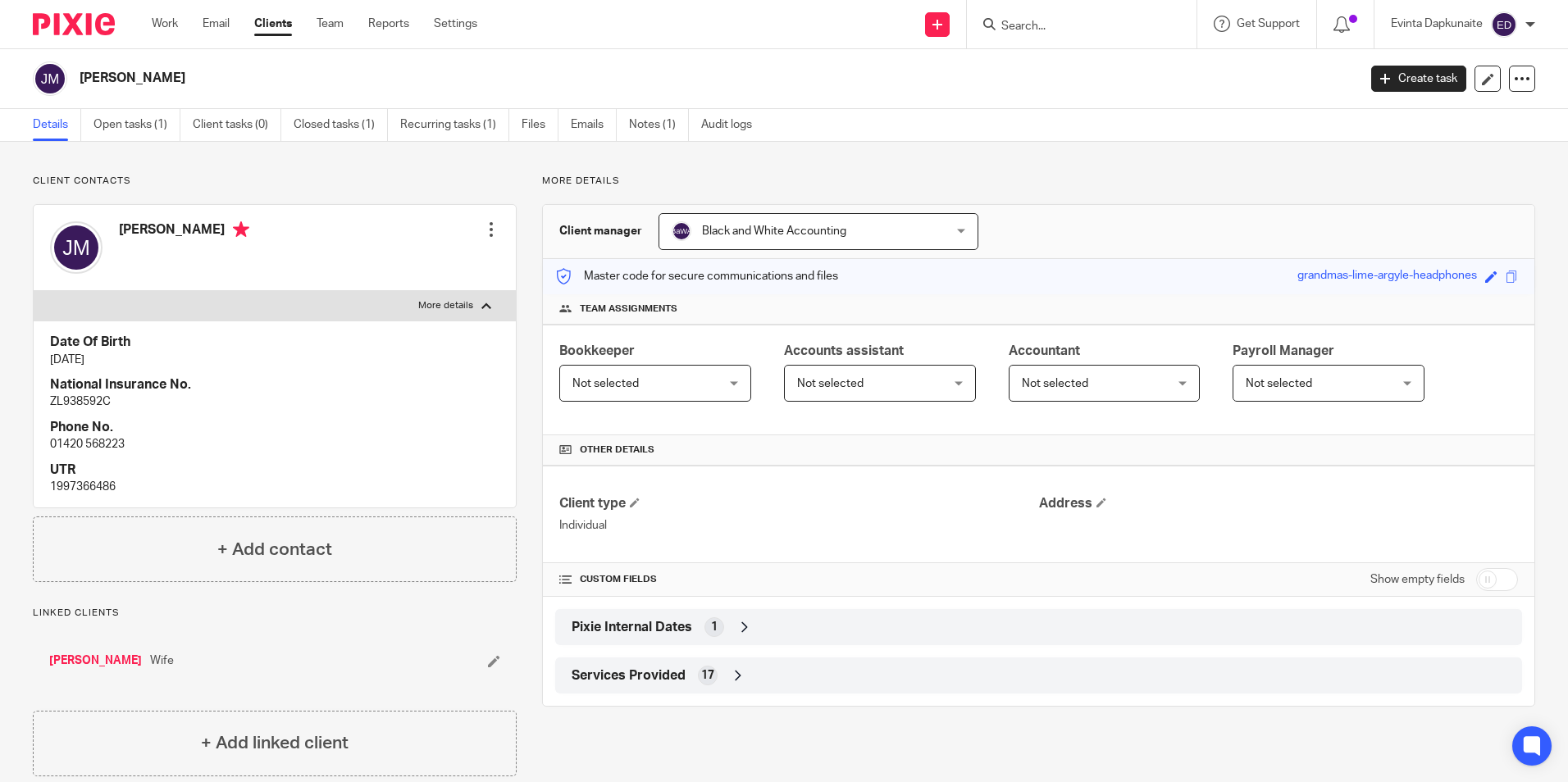
click at [1120, 22] on input "Search" at bounding box center [1074, 27] width 147 height 14
type input "david lanc"
drag, startPoint x: 1070, startPoint y: 28, endPoint x: 816, endPoint y: 27, distance: 254.0
click at [819, 27] on div "Send new email Create task Add client Request signature david lanc Yew Tree Lan…" at bounding box center [1035, 24] width 1066 height 49
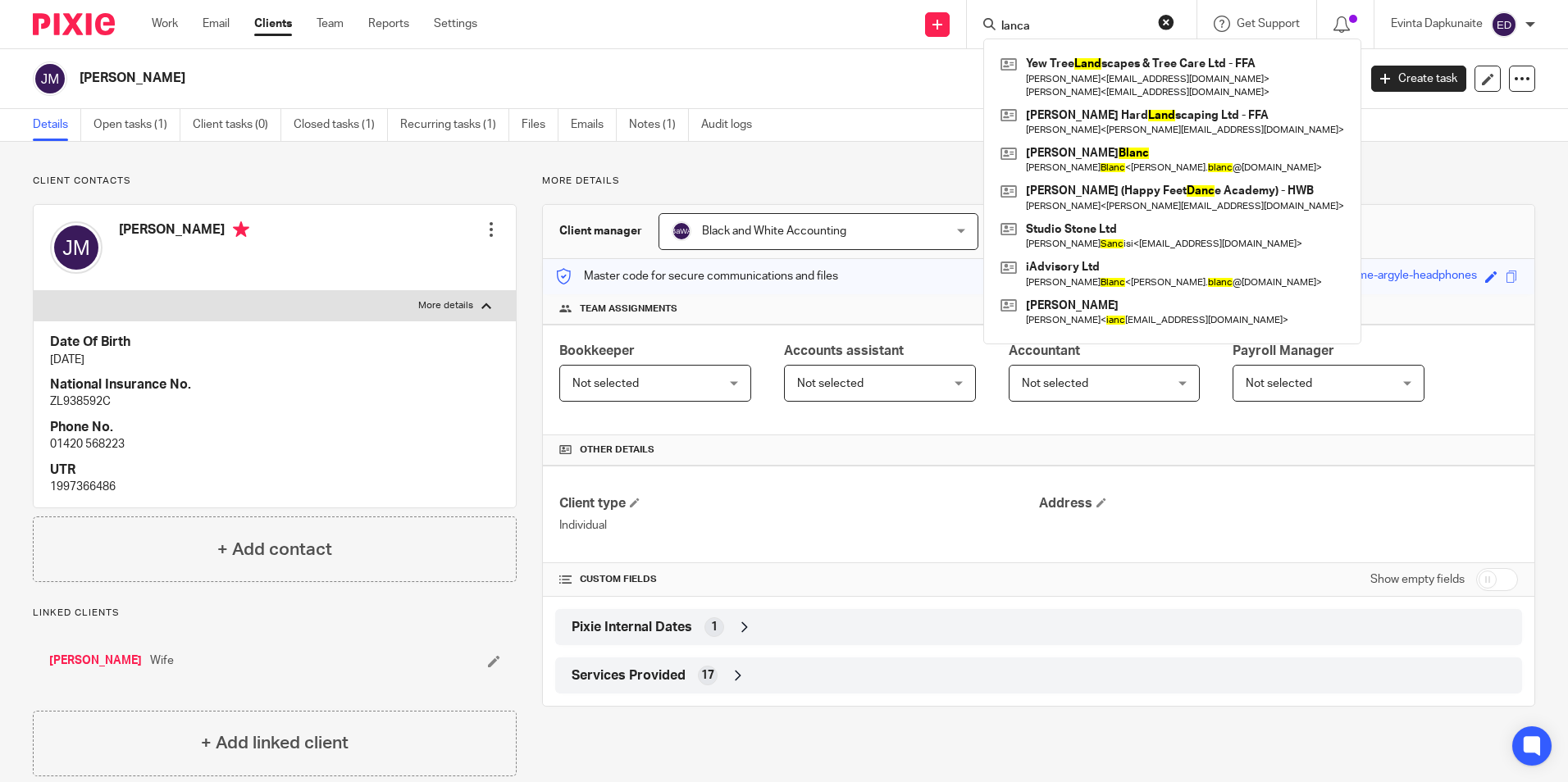
type input "lancas"
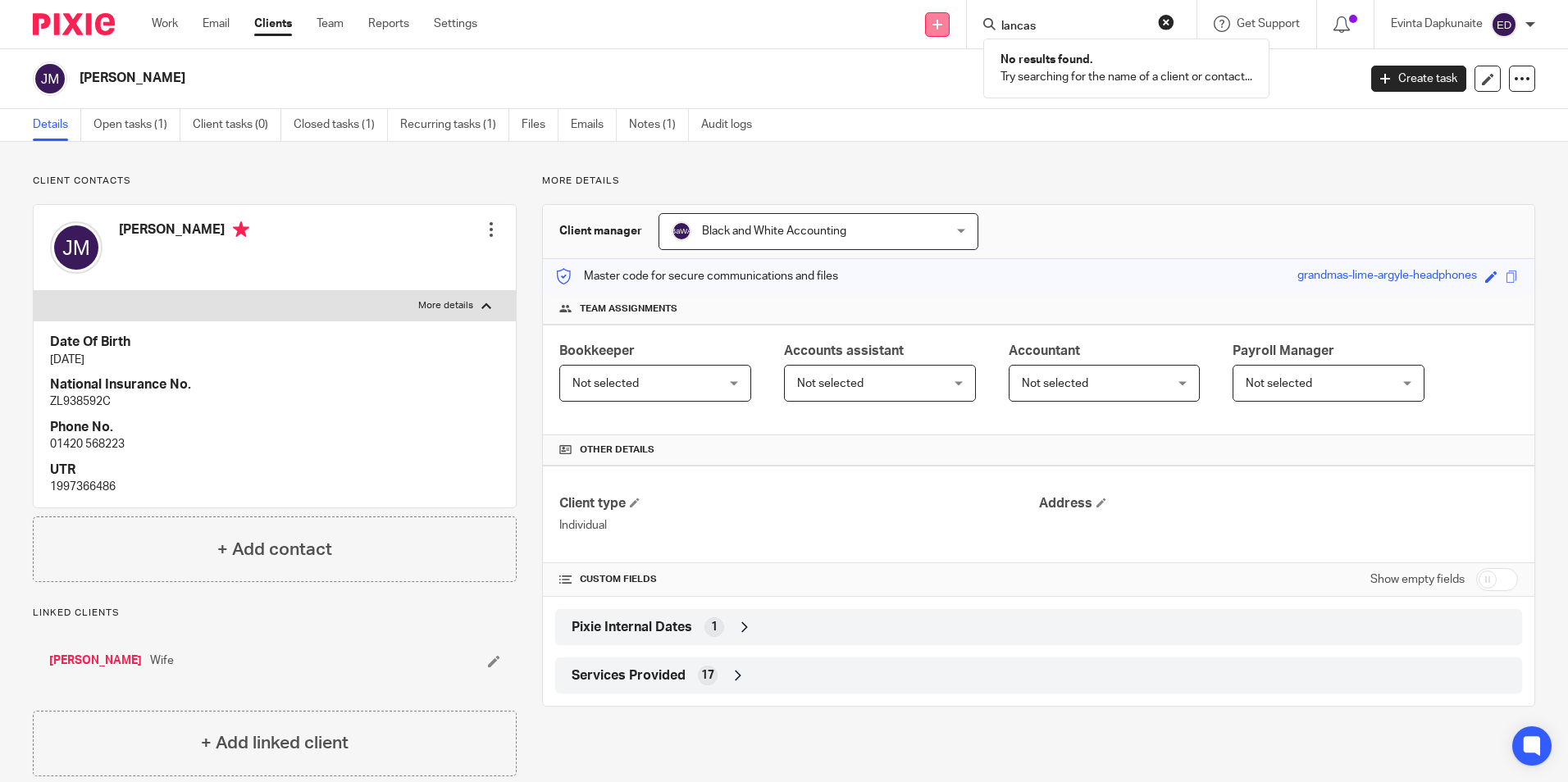
drag, startPoint x: 1043, startPoint y: 26, endPoint x: 924, endPoint y: 26, distance: 119.0
click at [924, 26] on div "Send new email Create task Add client Request signature lancas No results found…" at bounding box center [1035, 24] width 1066 height 49
type input "lancas"
click at [273, 16] on link "Clients" at bounding box center [273, 23] width 38 height 16
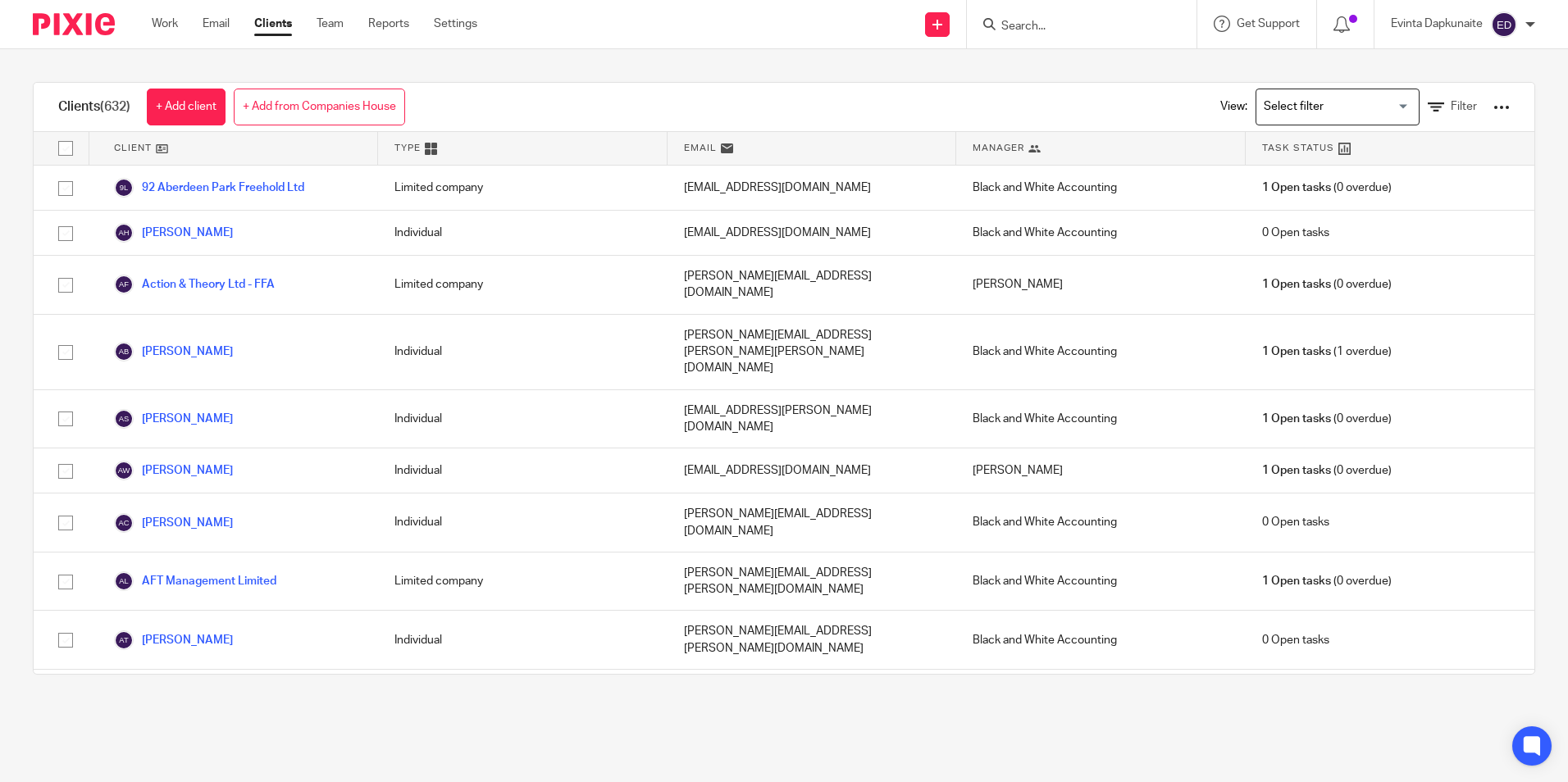
click at [1429, 100] on link "Filter" at bounding box center [1452, 106] width 49 height 17
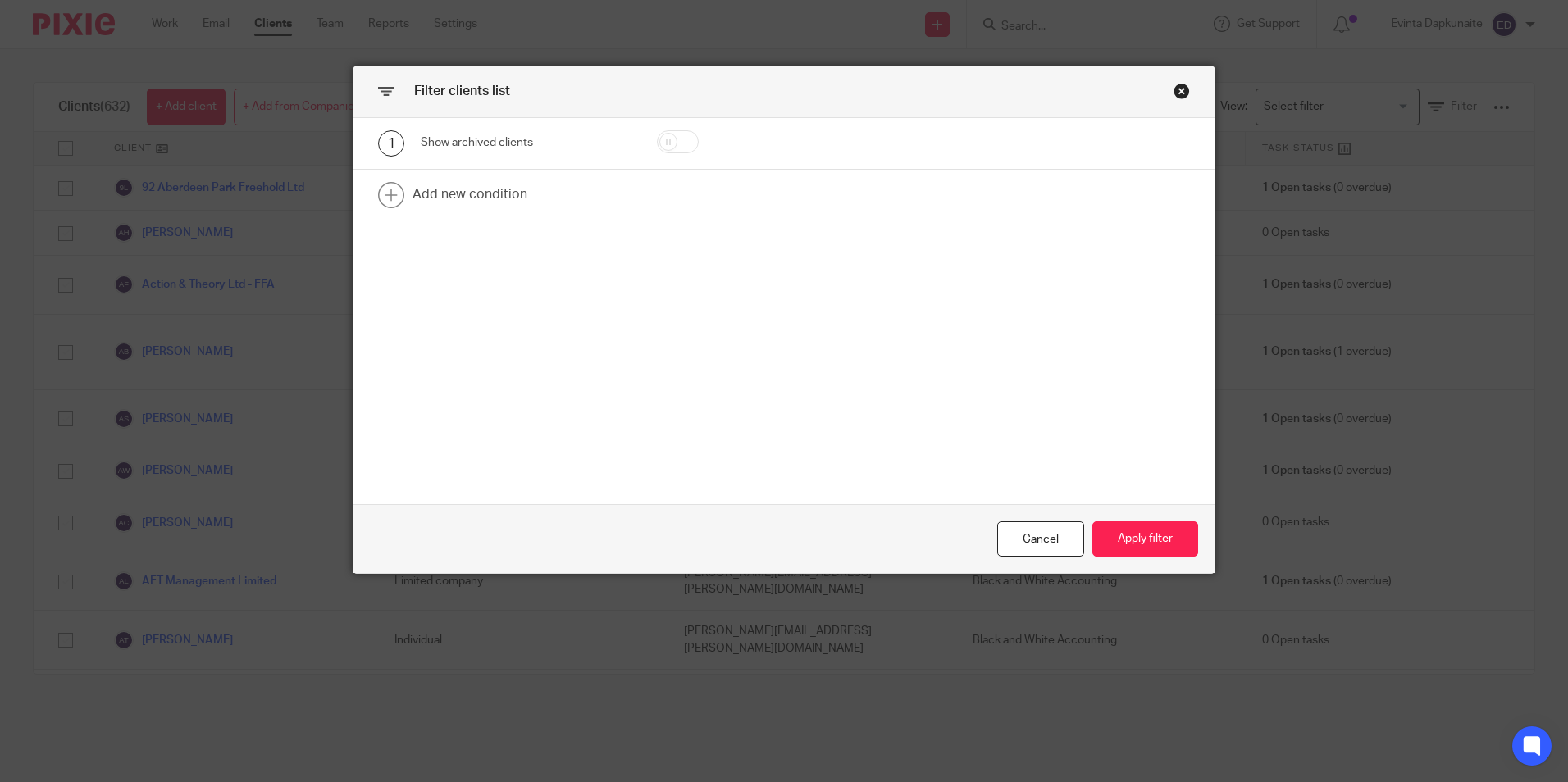
click at [670, 140] on input "checkbox" at bounding box center [678, 142] width 42 height 23
checkbox input "true"
click at [1132, 545] on button "Apply filter" at bounding box center [1145, 538] width 106 height 35
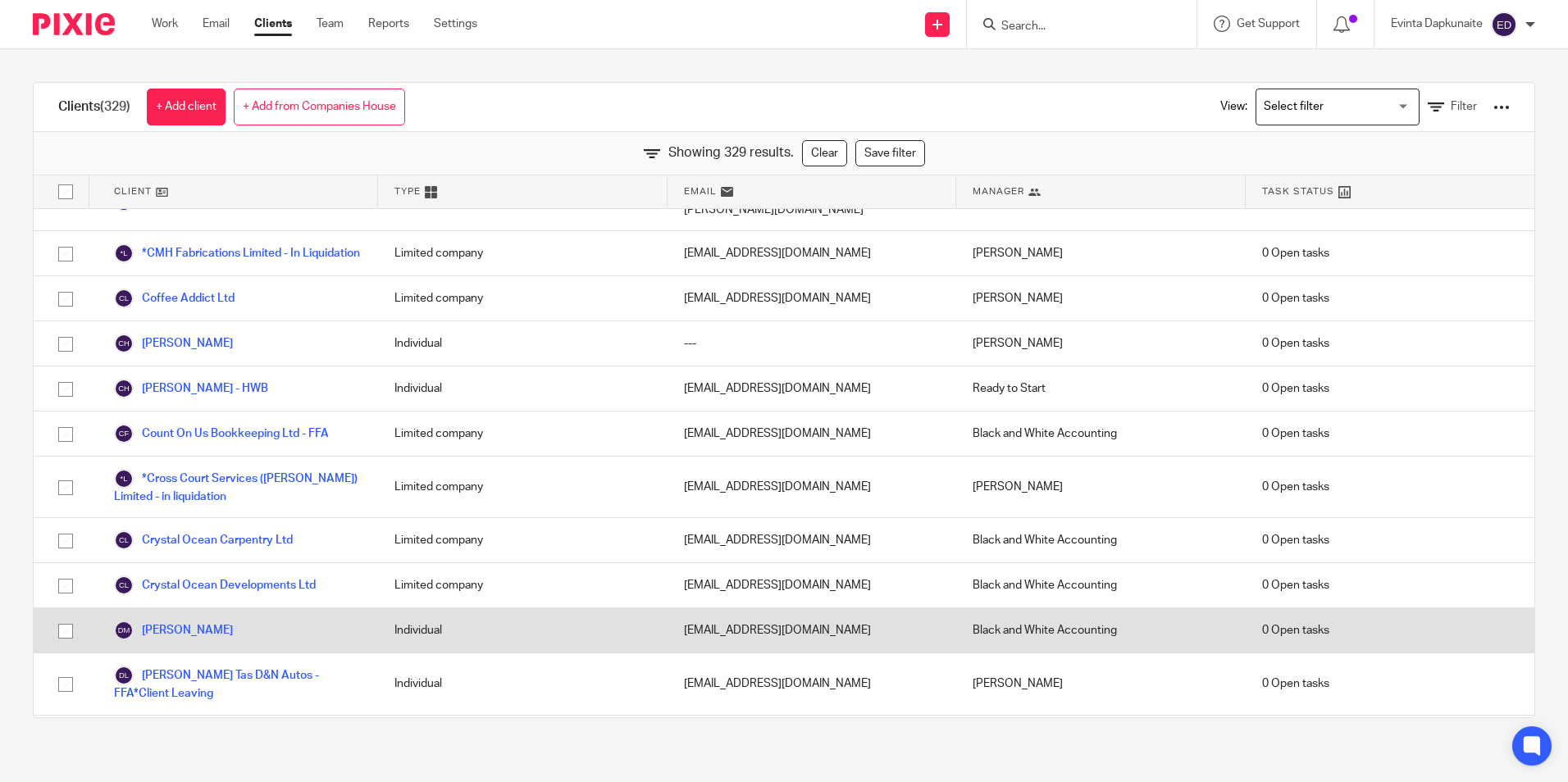
scroll to position [2788, 0]
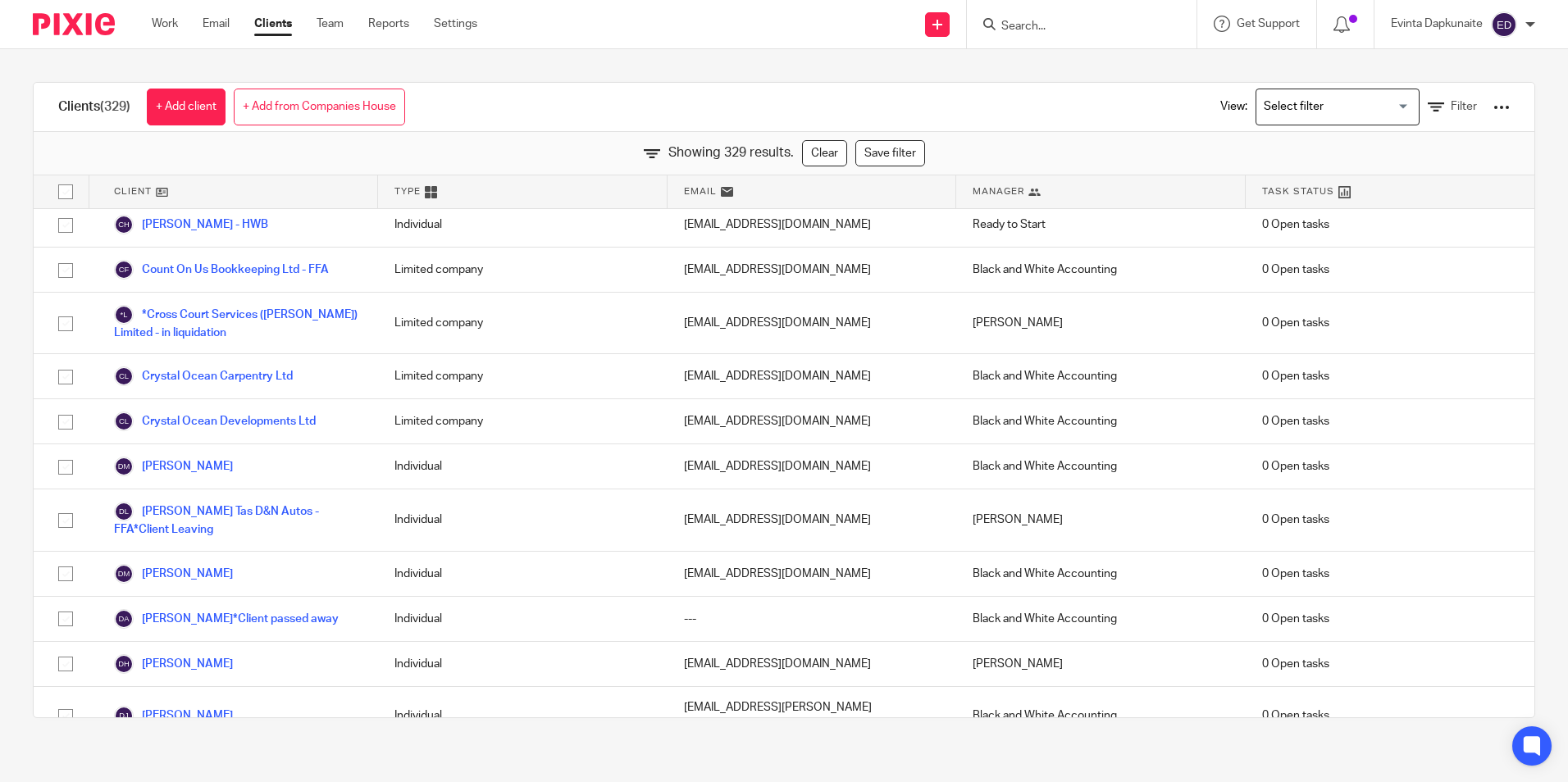
click at [199, 758] on link "[PERSON_NAME] - HWB" at bounding box center [192, 768] width 155 height 20
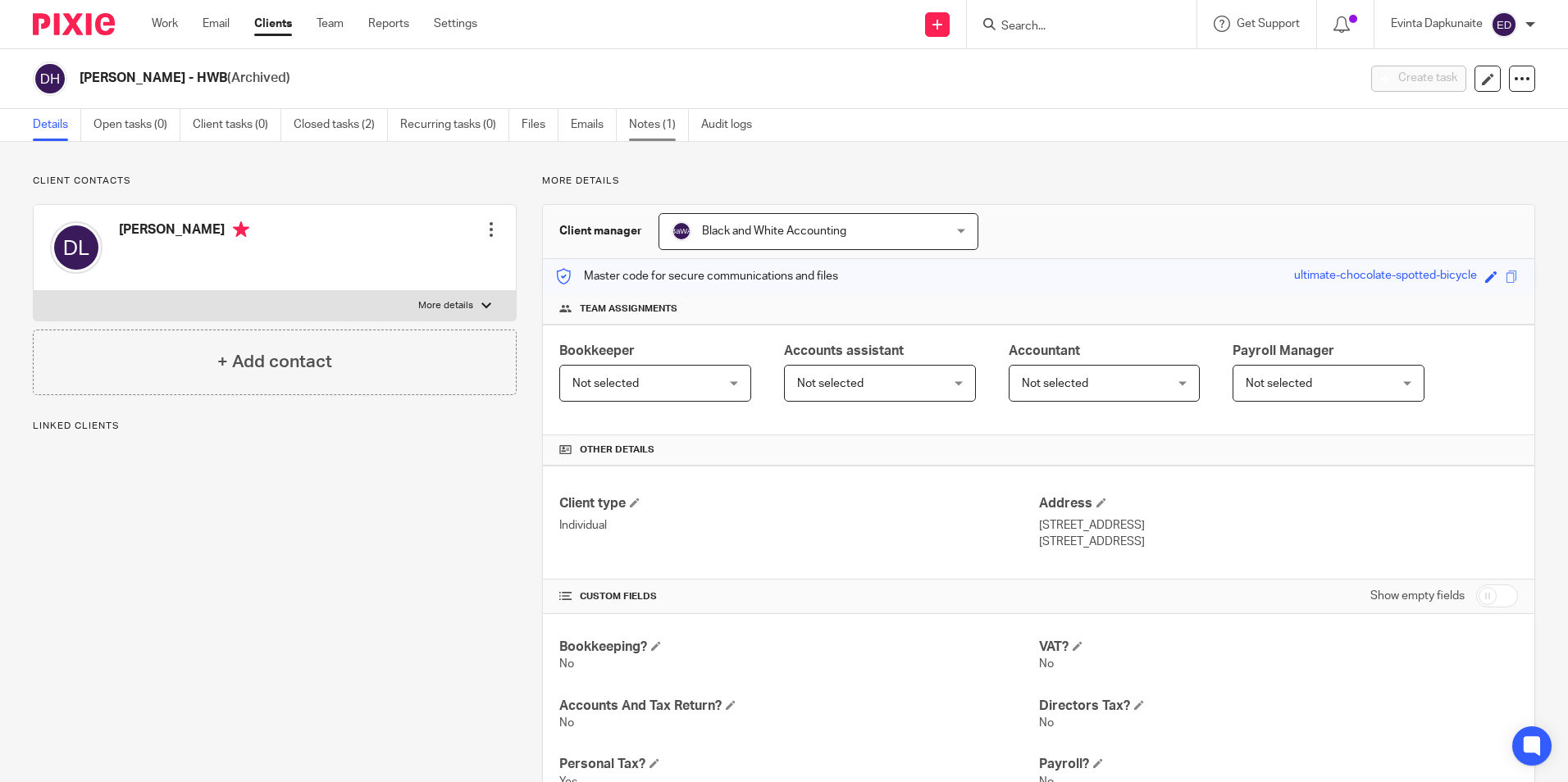
click at [655, 134] on link "Notes (1)" at bounding box center [659, 125] width 60 height 32
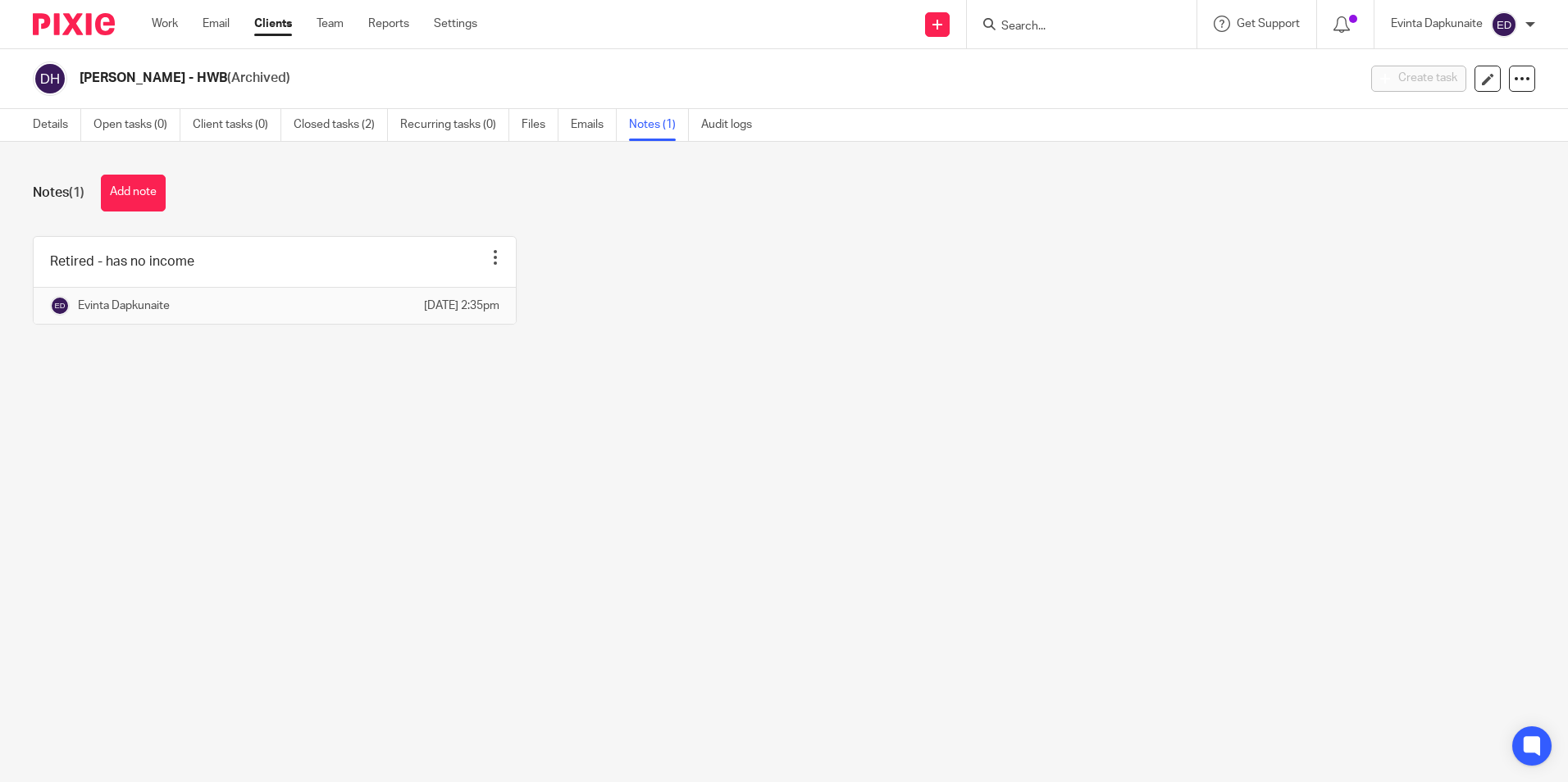
click at [427, 437] on main "[PERSON_NAME] - HWB (Archived) Create task Update from Companies House Export d…" at bounding box center [784, 391] width 1568 height 782
click at [325, 19] on link "Team" at bounding box center [330, 23] width 27 height 16
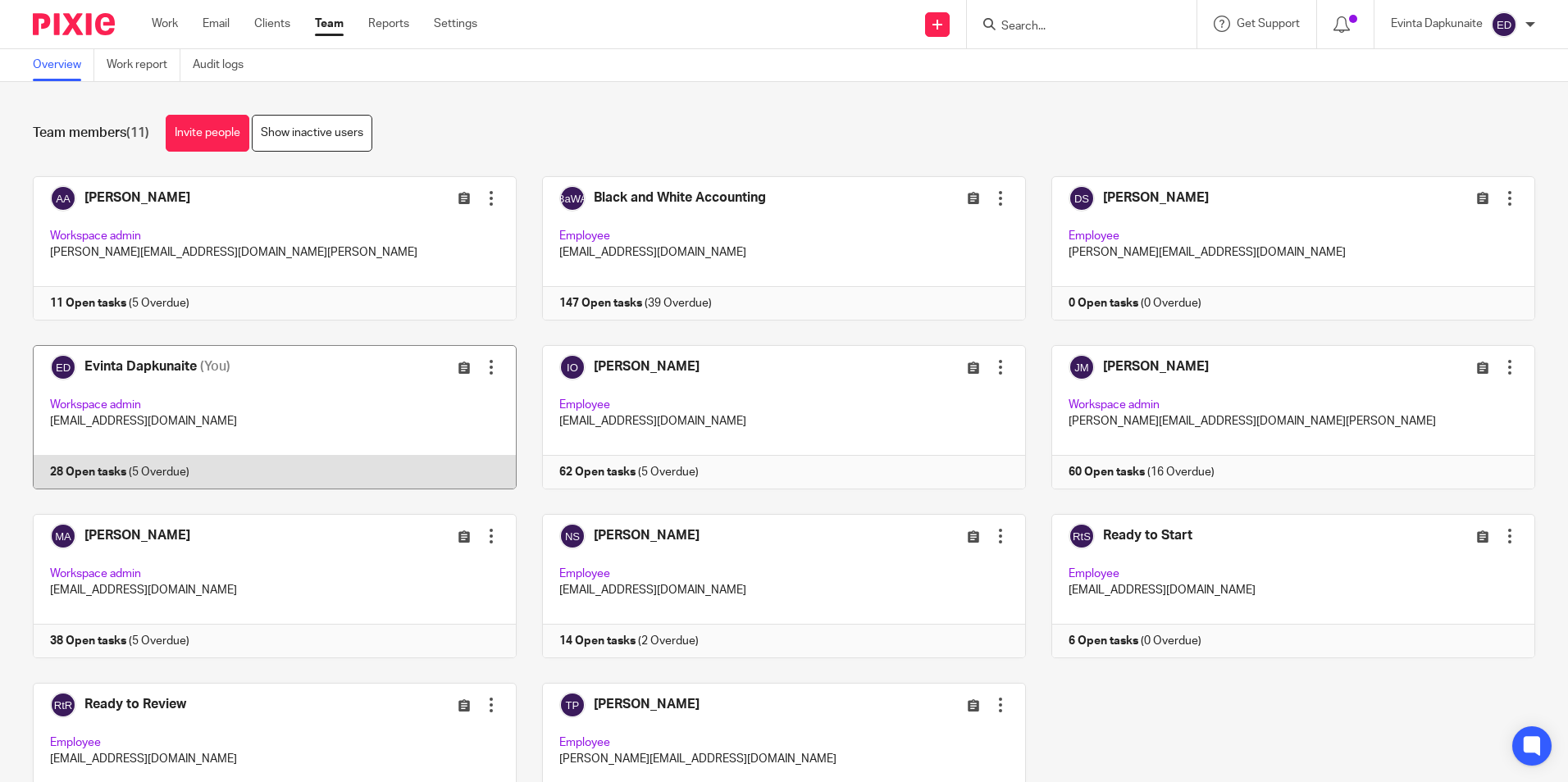
click at [243, 388] on link at bounding box center [262, 417] width 510 height 145
click at [248, 384] on link at bounding box center [262, 417] width 510 height 145
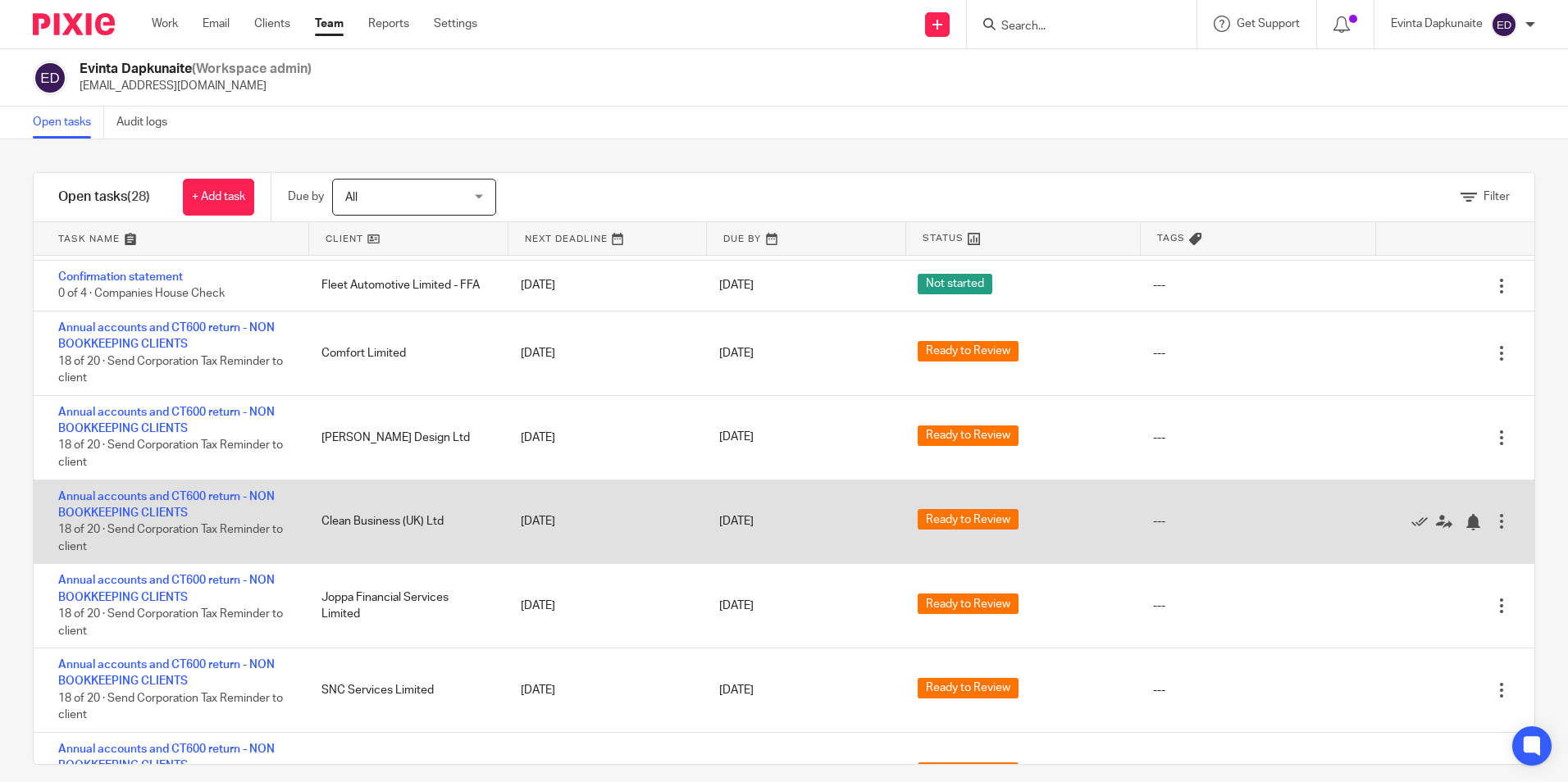
scroll to position [1066, 0]
